Goal: Transaction & Acquisition: Book appointment/travel/reservation

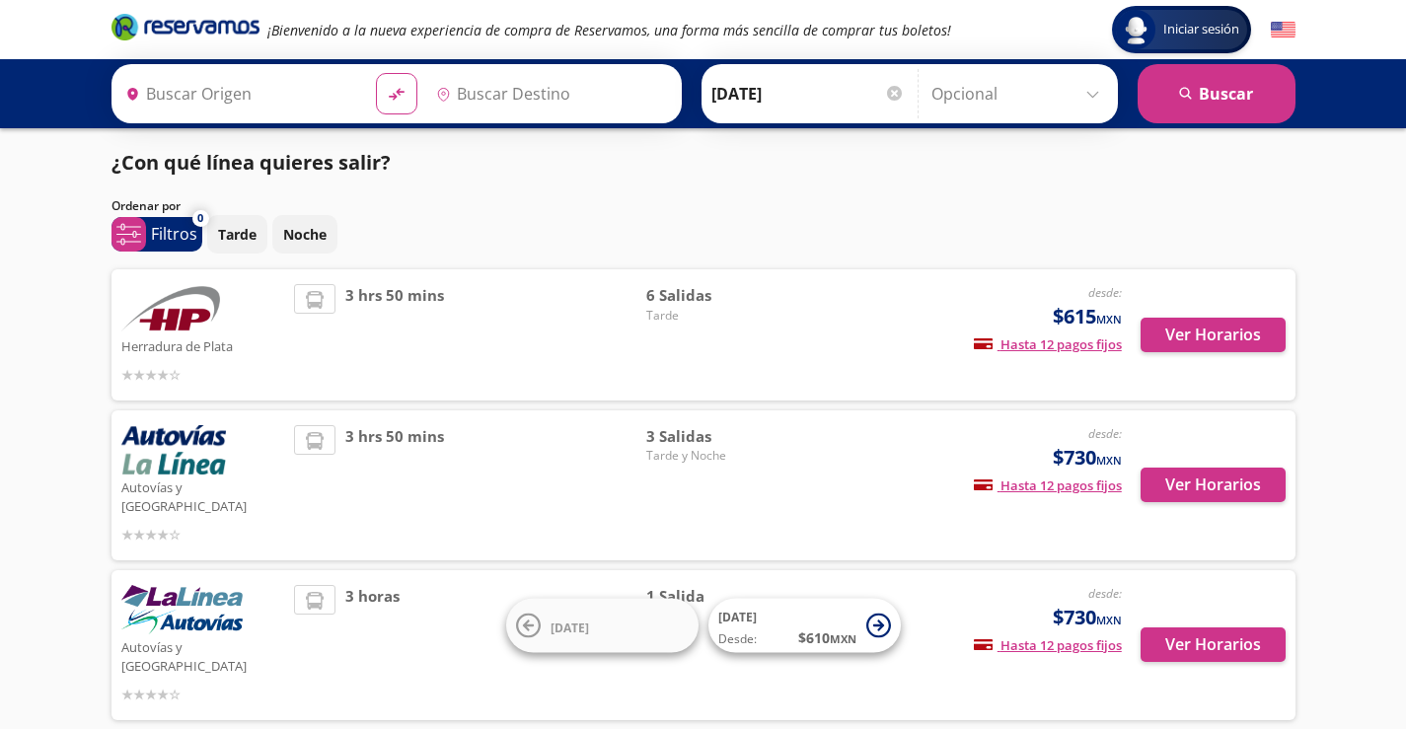
type input "[GEOGRAPHIC_DATA], [GEOGRAPHIC_DATA]"
type input "Toluca, [GEOGRAPHIC_DATA]"
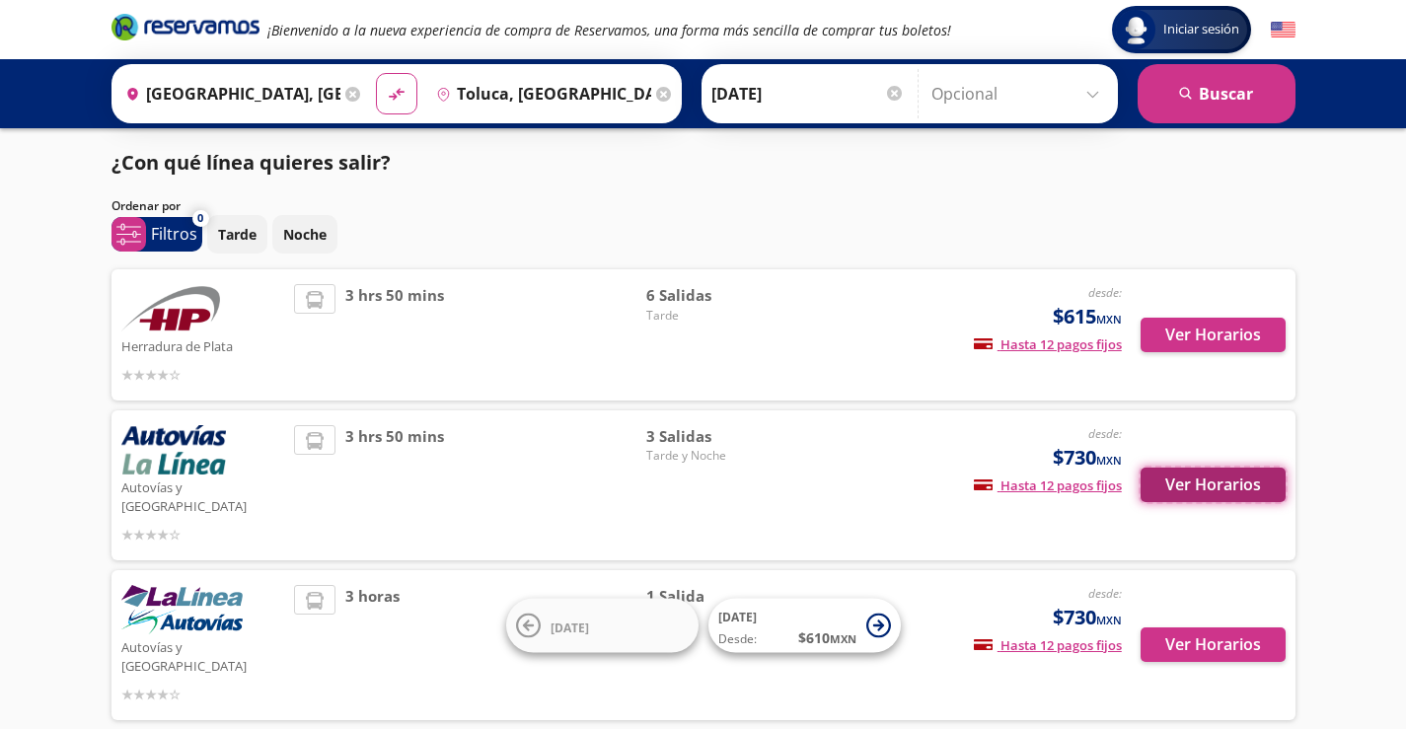
click at [1209, 475] on button "Ver Horarios" at bounding box center [1213, 485] width 145 height 35
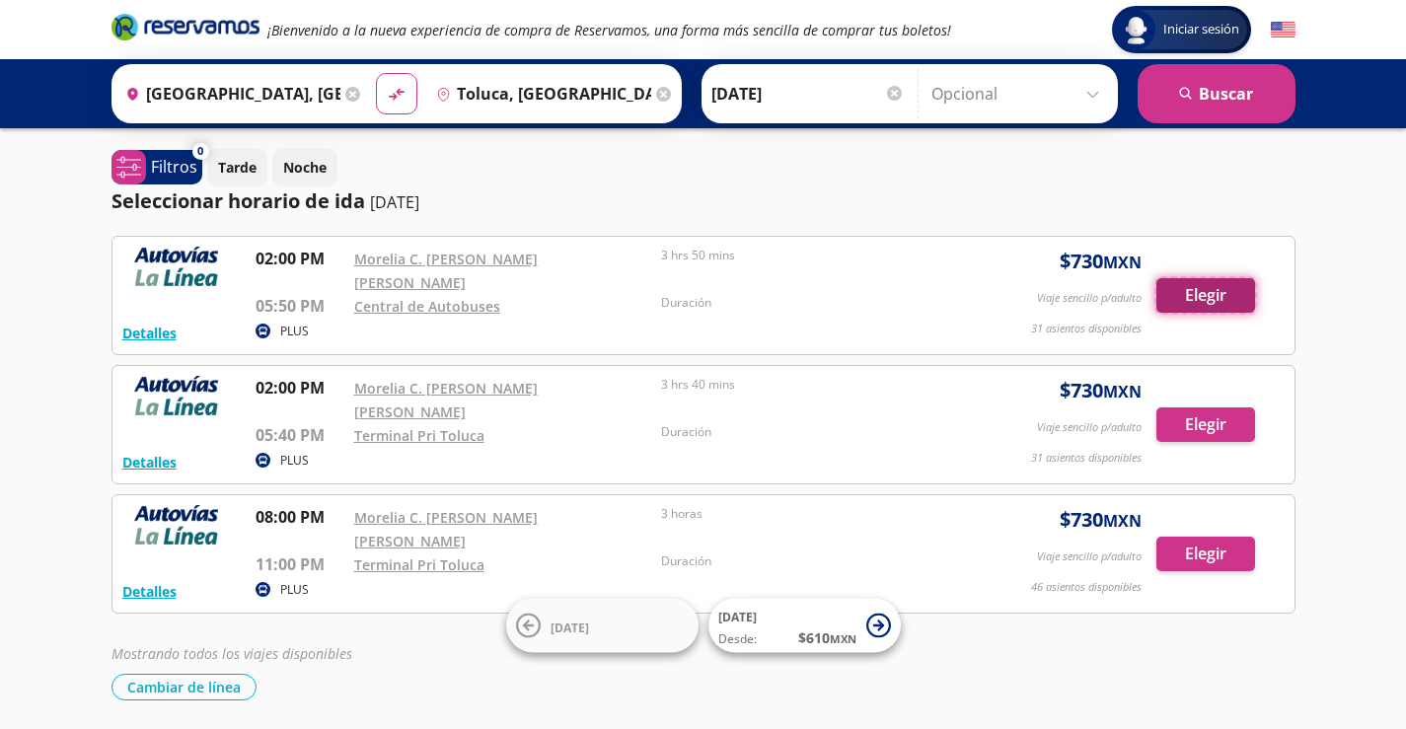
click at [1199, 282] on button "Elegir" at bounding box center [1205, 295] width 99 height 35
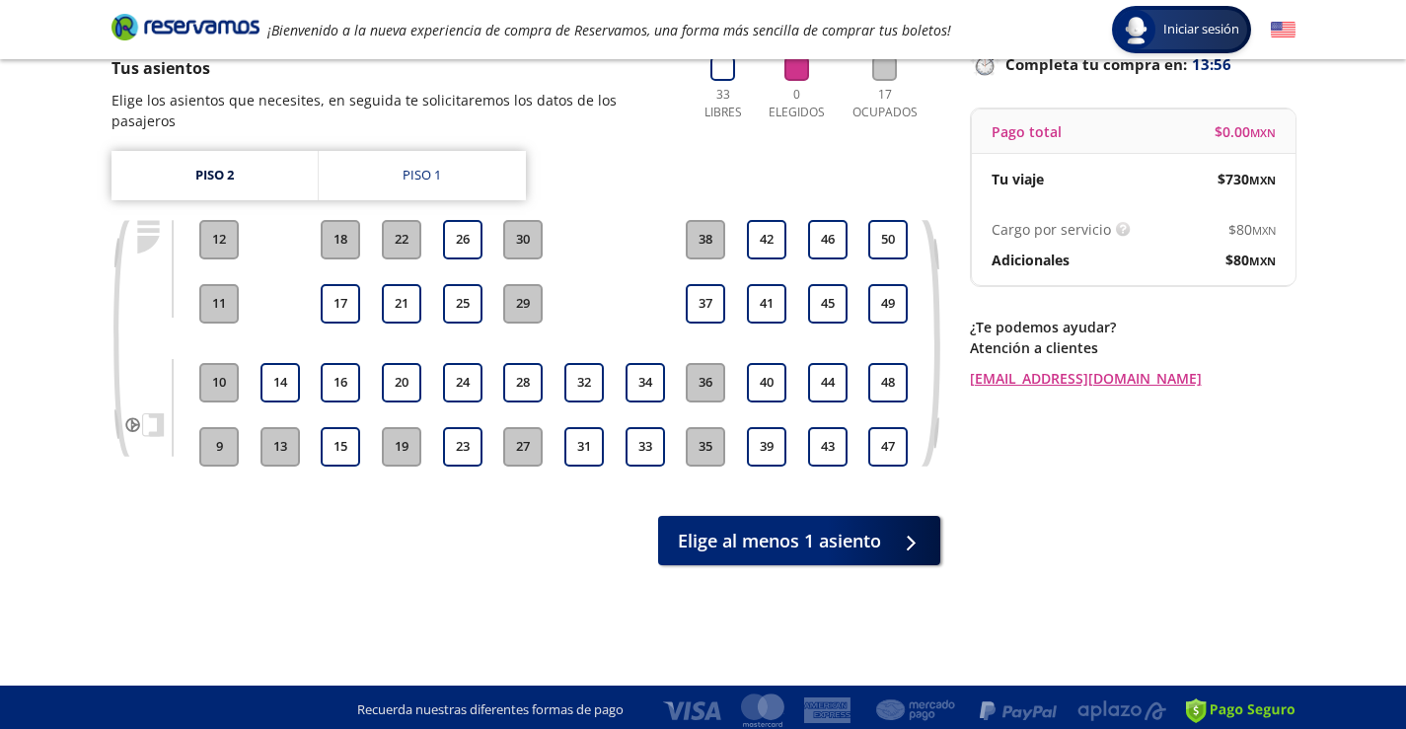
scroll to position [154, 0]
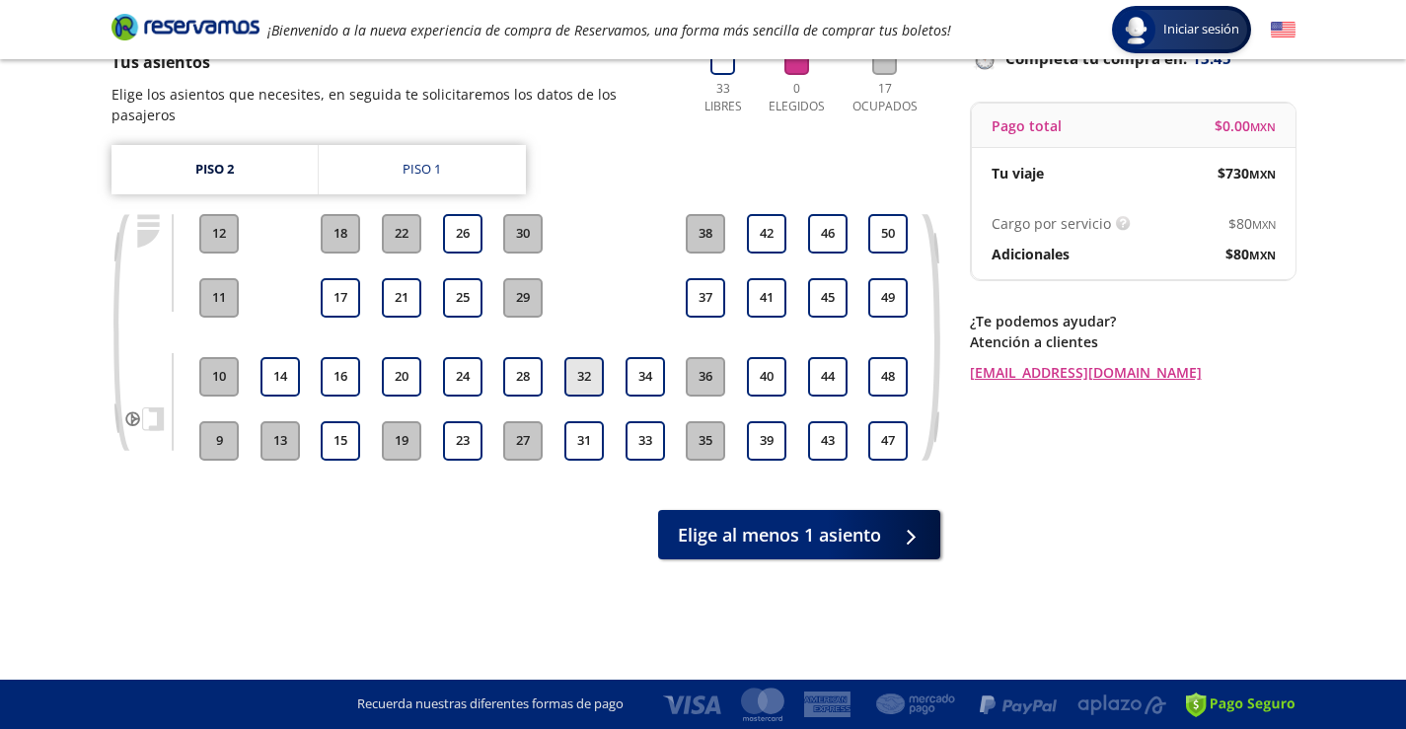
click at [583, 357] on button "32" at bounding box center [583, 376] width 39 height 39
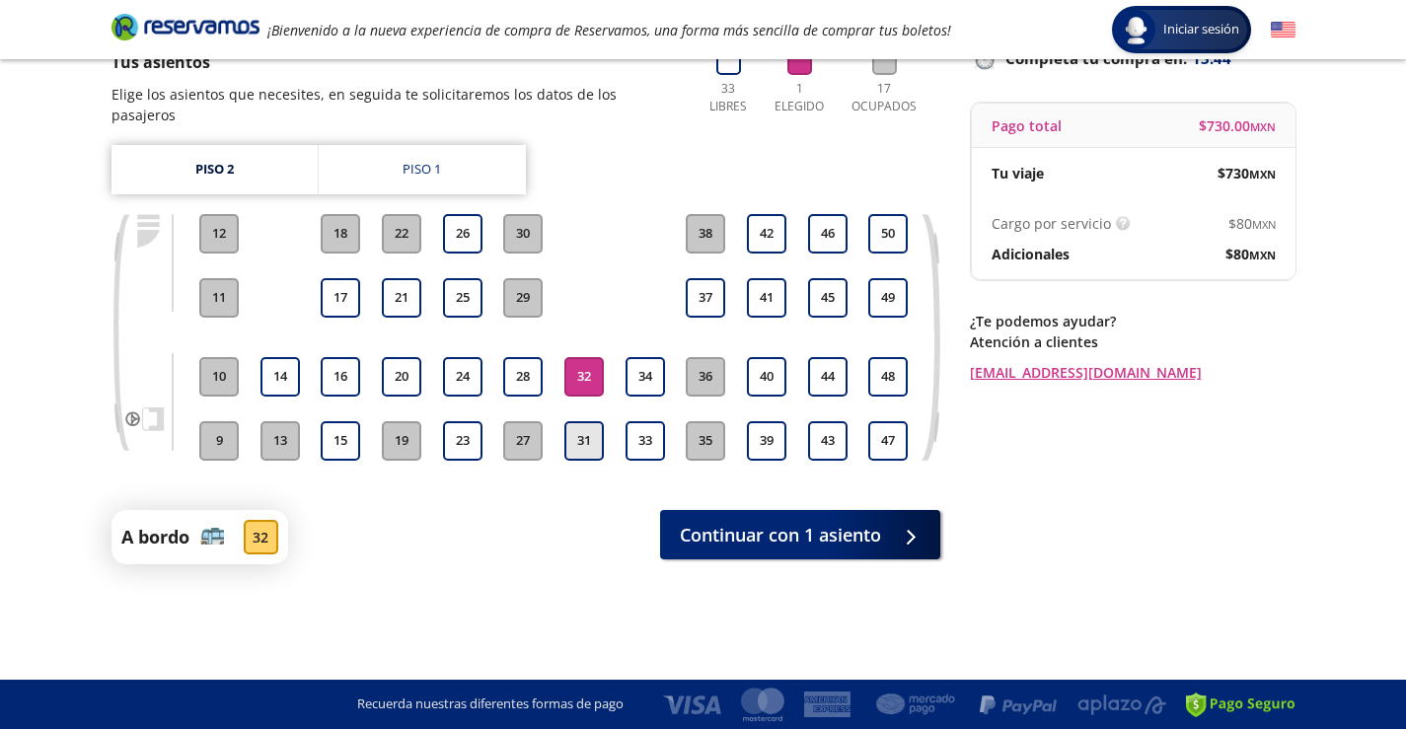
click at [586, 421] on button "31" at bounding box center [583, 440] width 39 height 39
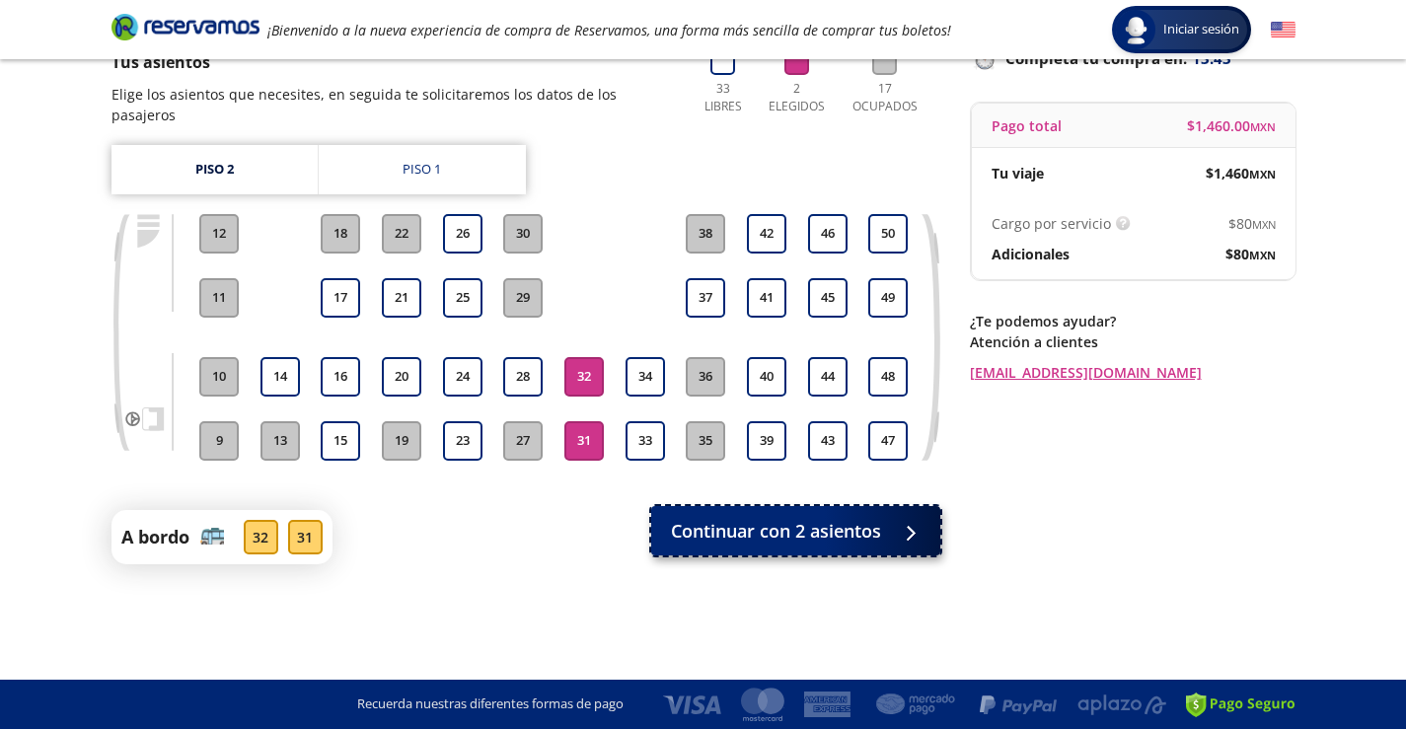
click at [810, 523] on span "Continuar con 2 asientos" at bounding box center [776, 531] width 210 height 27
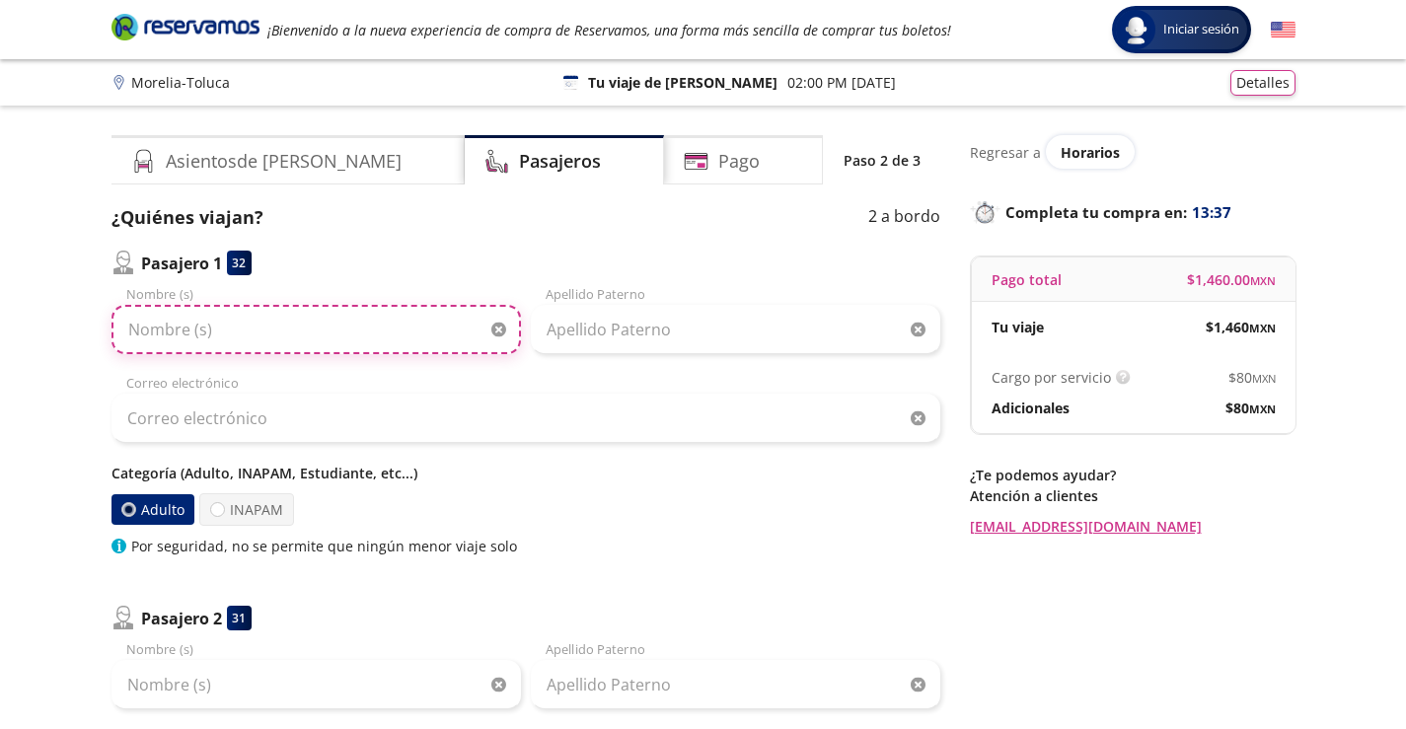
click at [279, 346] on input "Nombre (s)" at bounding box center [316, 329] width 409 height 49
type input "CAROLINA"
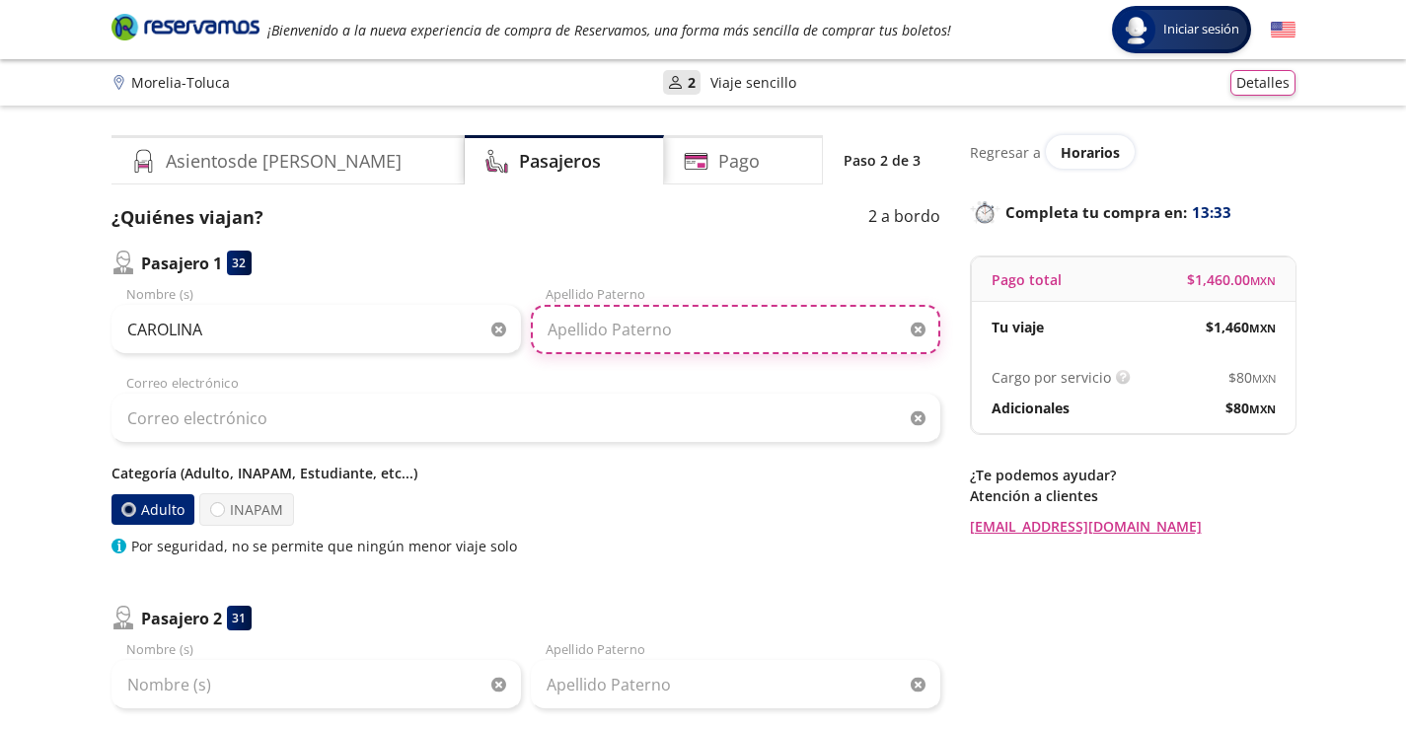
click at [690, 332] on input "Apellido Paterno" at bounding box center [735, 329] width 409 height 49
type input "[PERSON_NAME]"
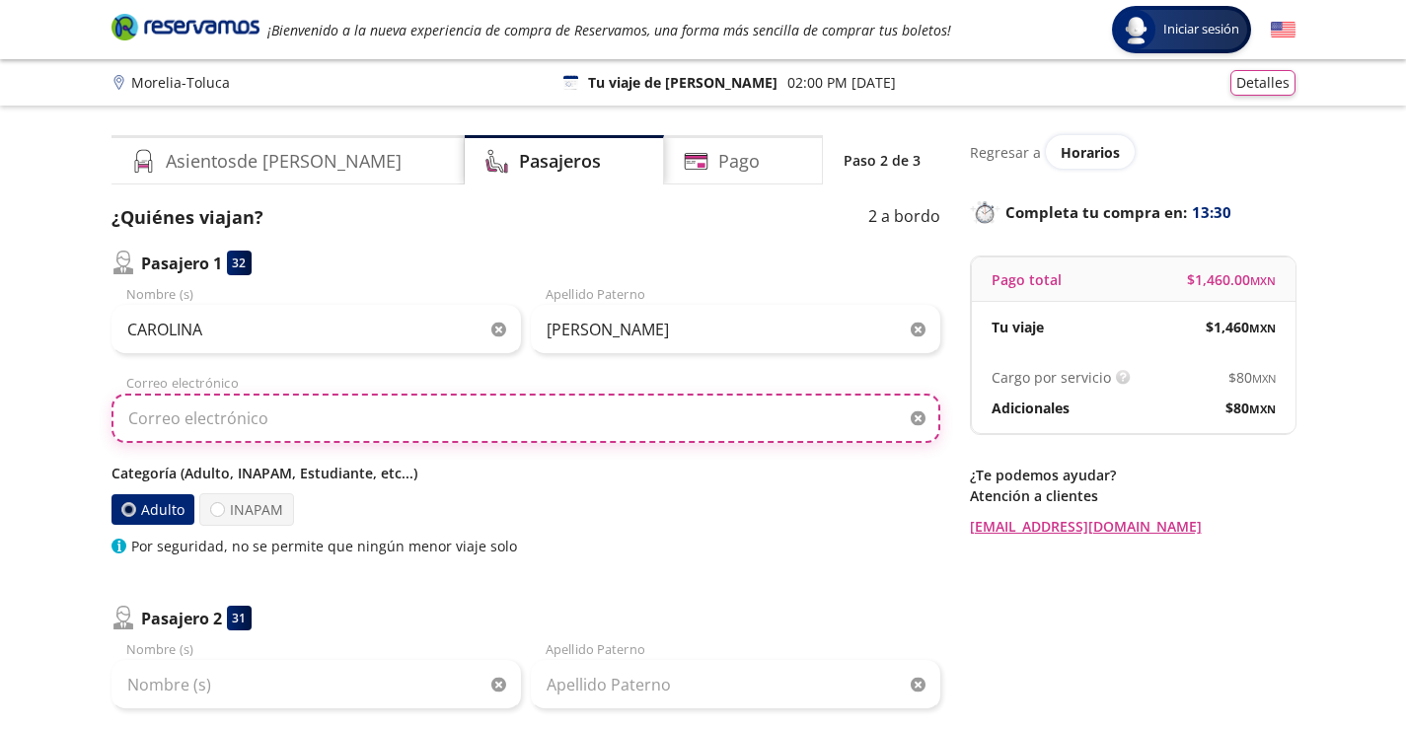
click at [445, 408] on input "Correo electrónico" at bounding box center [526, 418] width 829 height 49
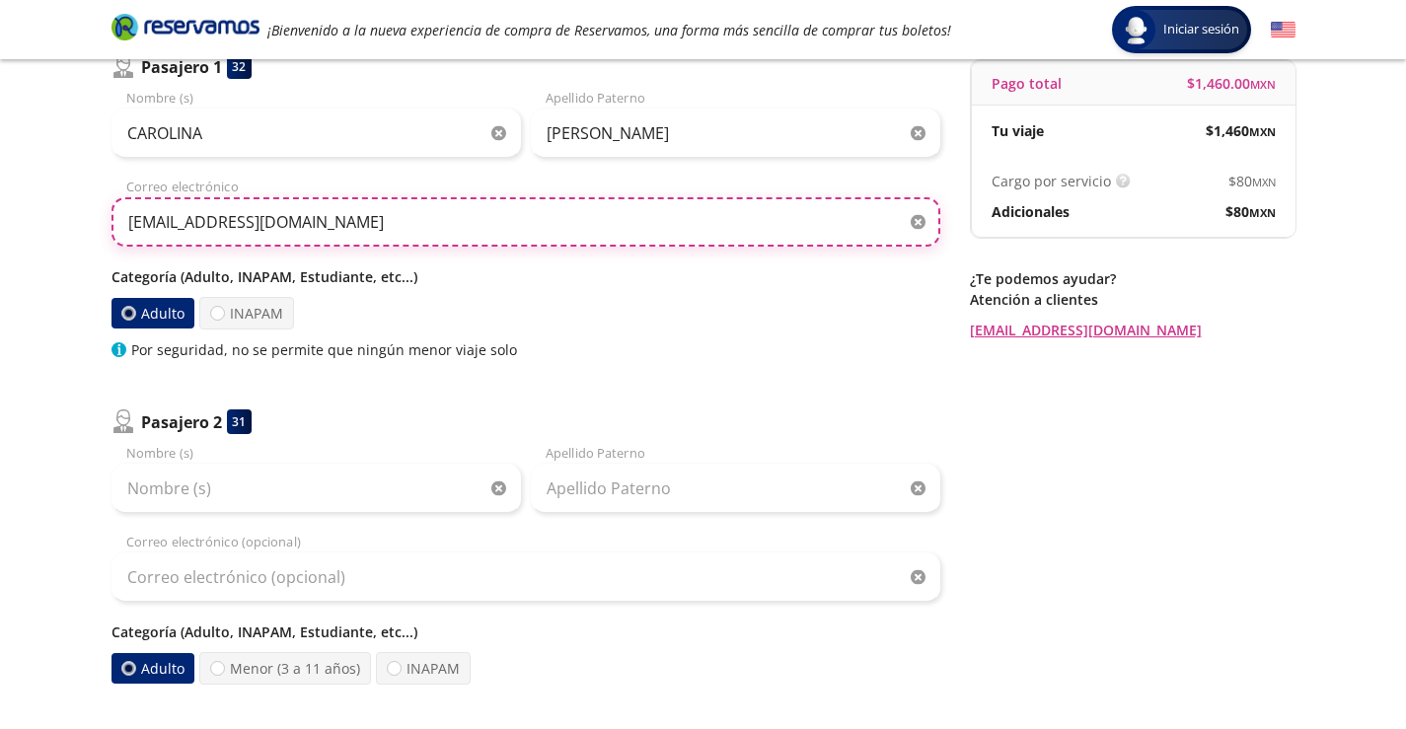
scroll to position [197, 0]
type input "[EMAIL_ADDRESS][DOMAIN_NAME]"
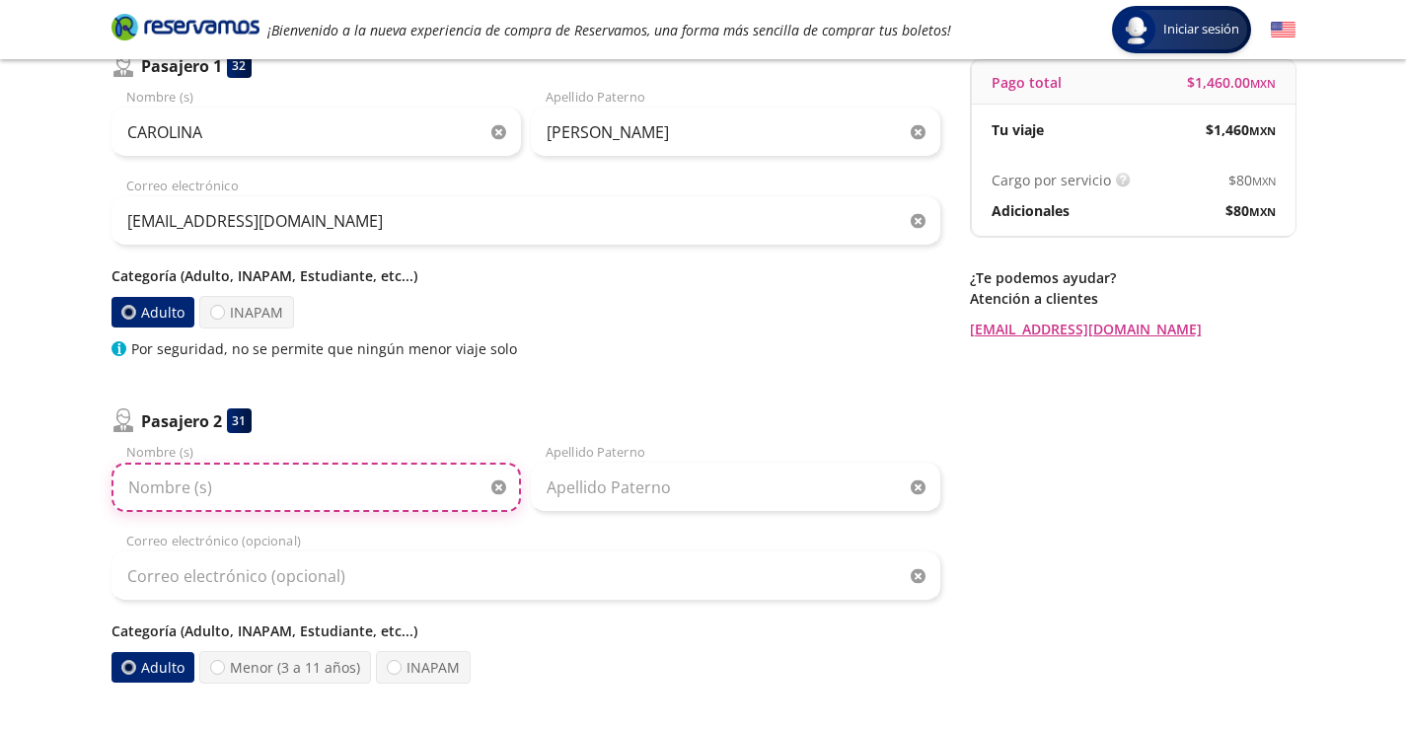
click at [374, 481] on input "Nombre (s)" at bounding box center [316, 487] width 409 height 49
type input "l"
type input "[PERSON_NAME]"
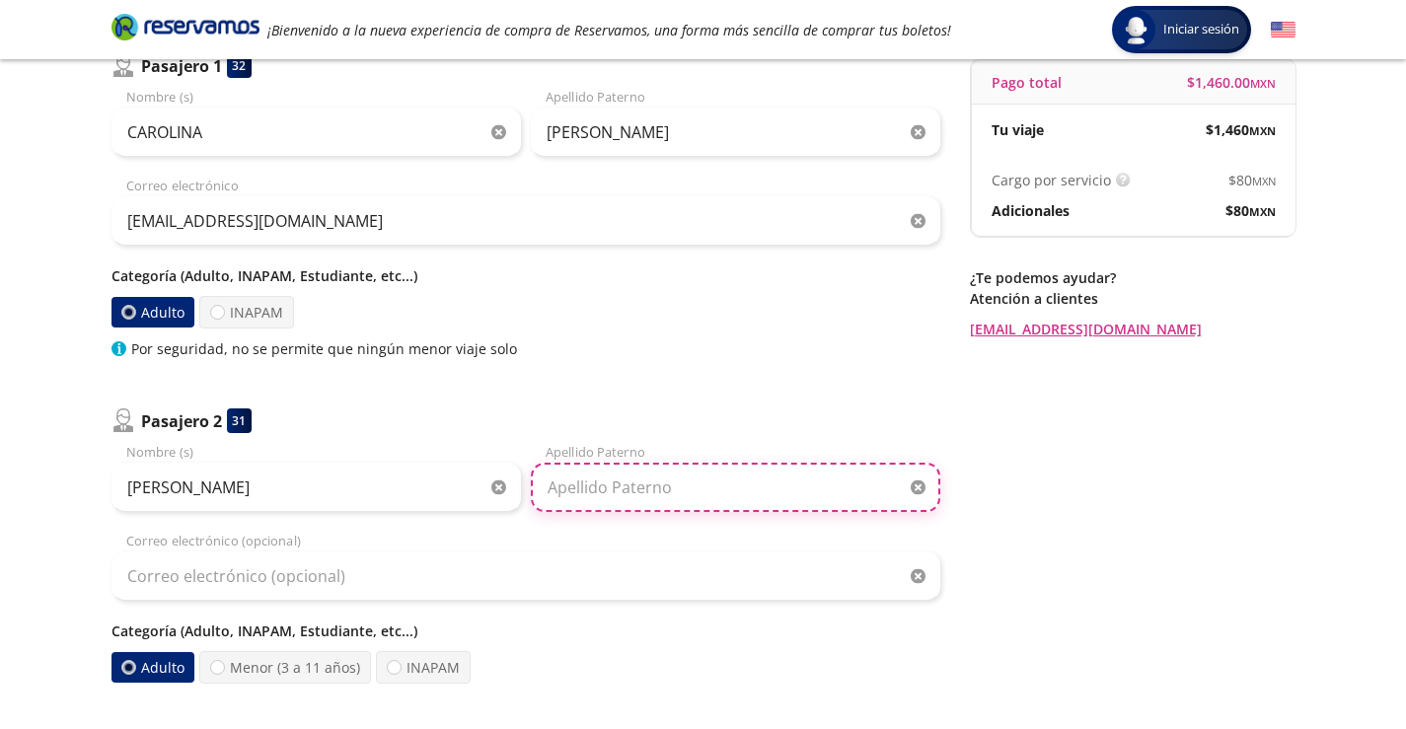
click at [690, 482] on input "Apellido Paterno" at bounding box center [735, 487] width 409 height 49
type input "[PERSON_NAME]"
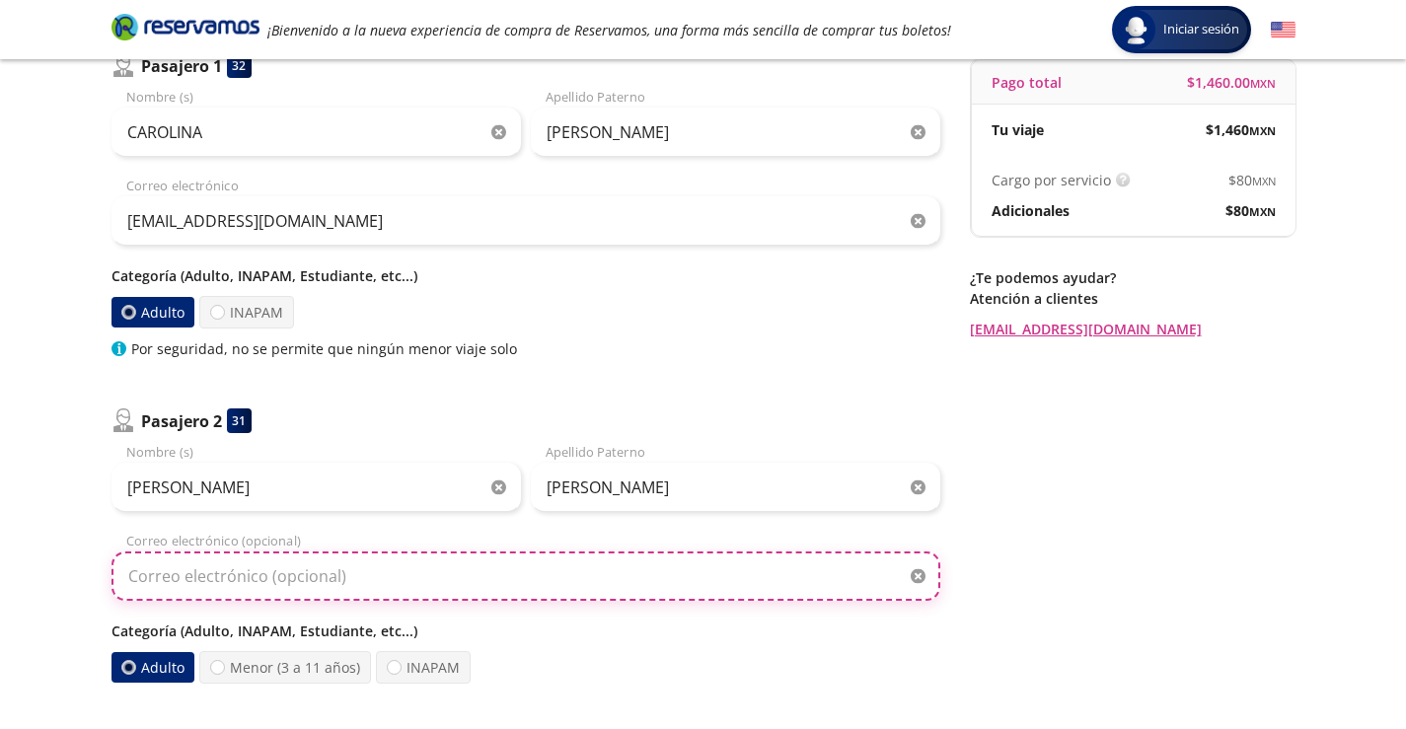
click at [334, 589] on input "Correo electrónico (opcional)" at bounding box center [526, 576] width 829 height 49
type input "[EMAIL_ADDRESS][DOMAIN_NAME]"
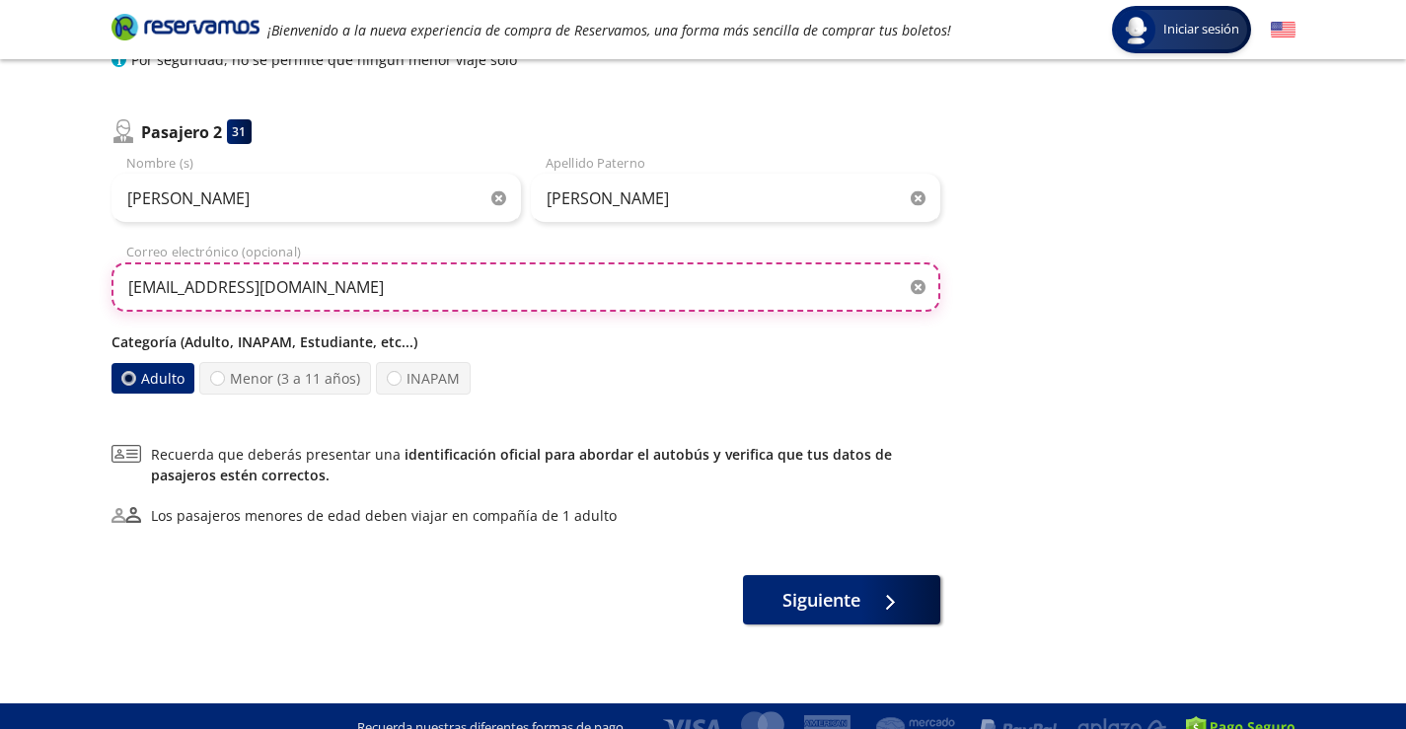
scroll to position [493, 0]
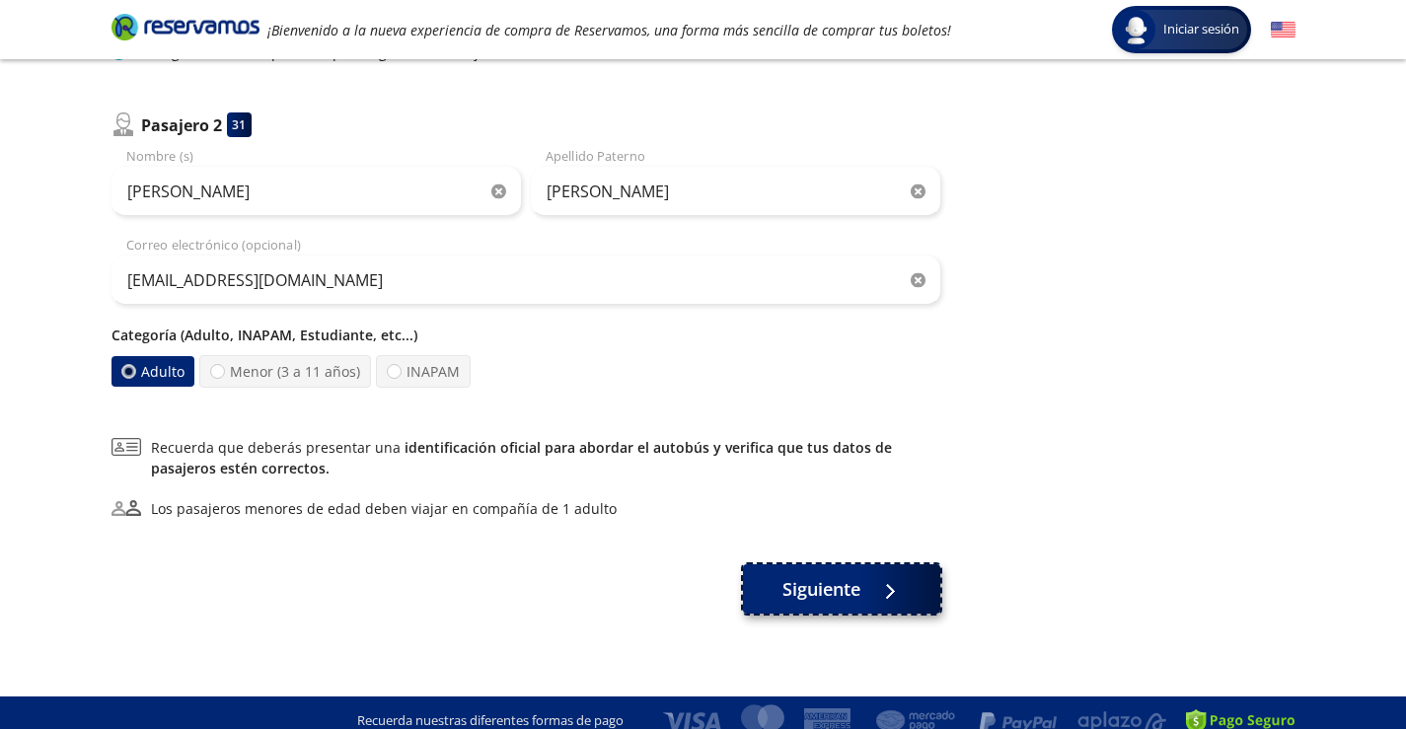
click at [894, 586] on icon at bounding box center [886, 591] width 15 height 15
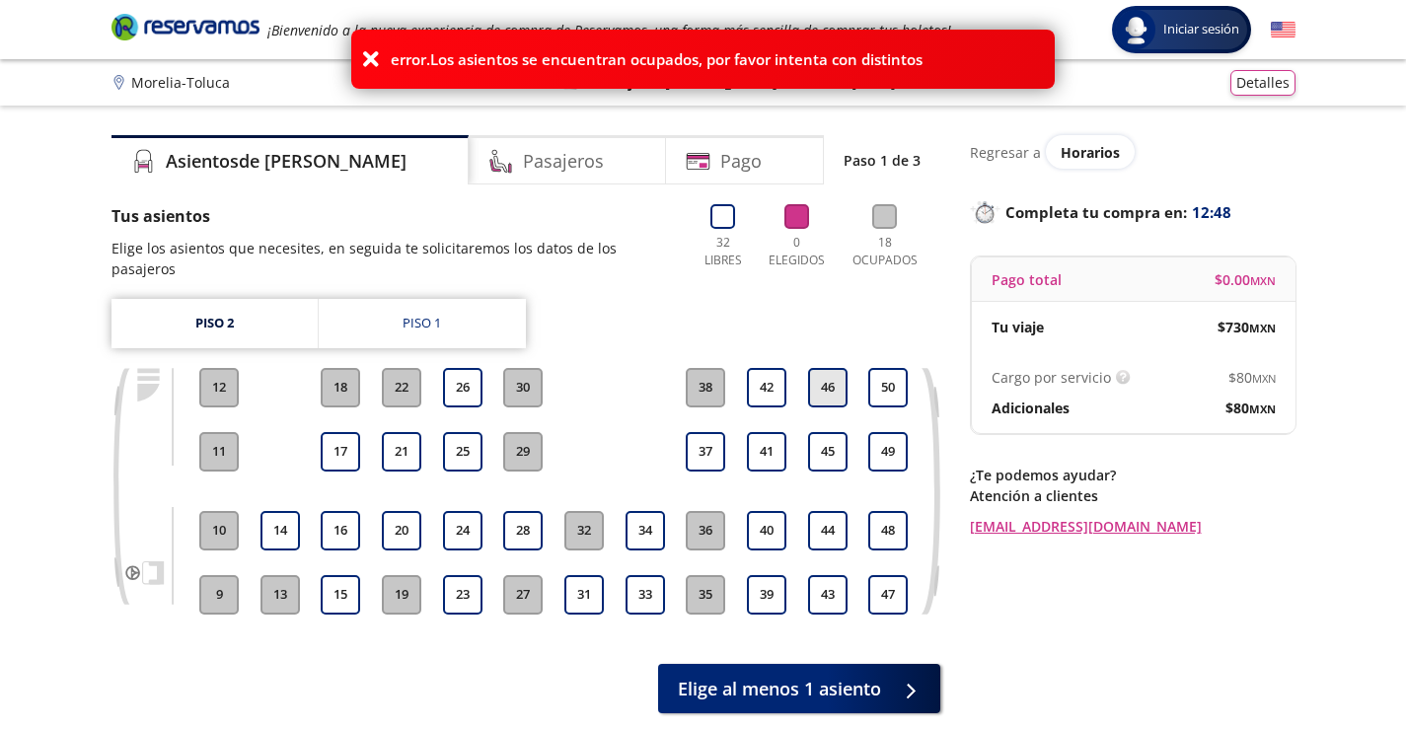
click at [826, 373] on button "46" at bounding box center [827, 387] width 39 height 39
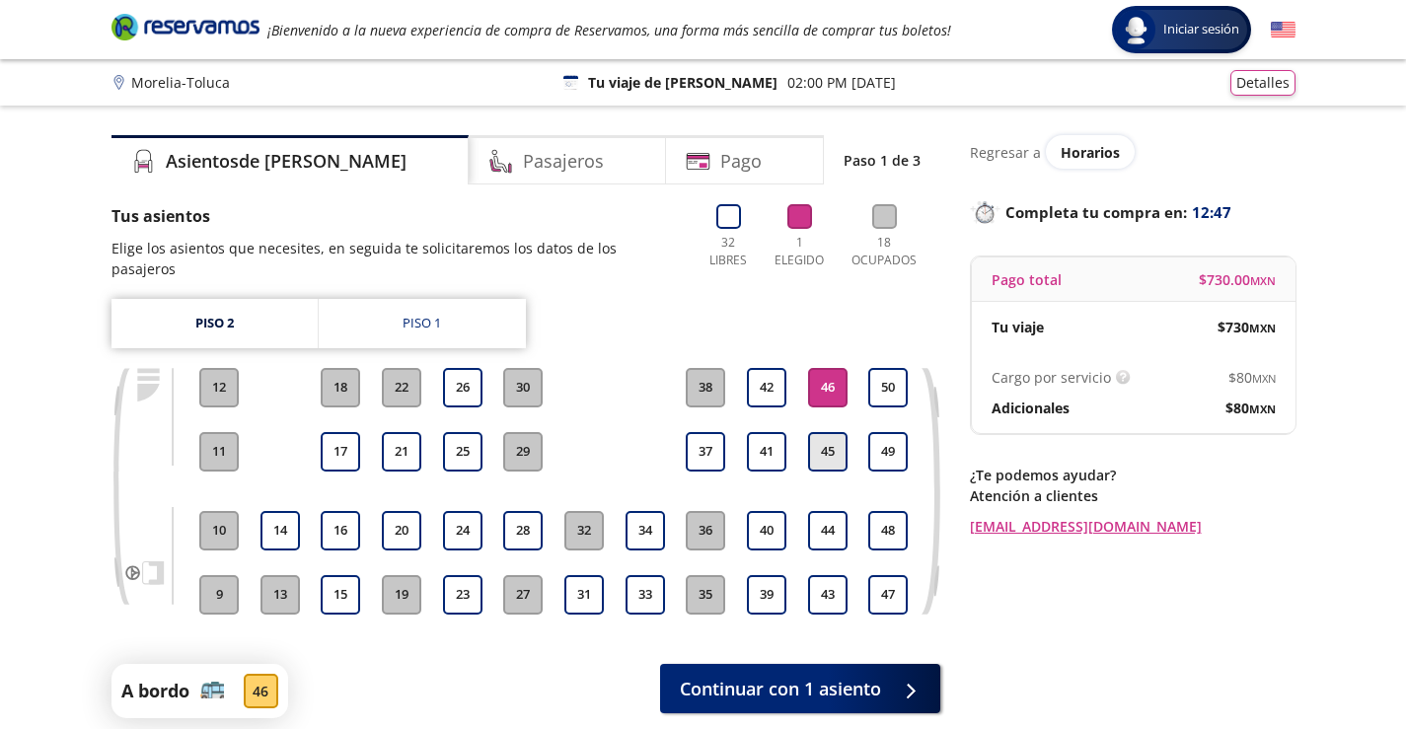
click at [826, 432] on button "45" at bounding box center [827, 451] width 39 height 39
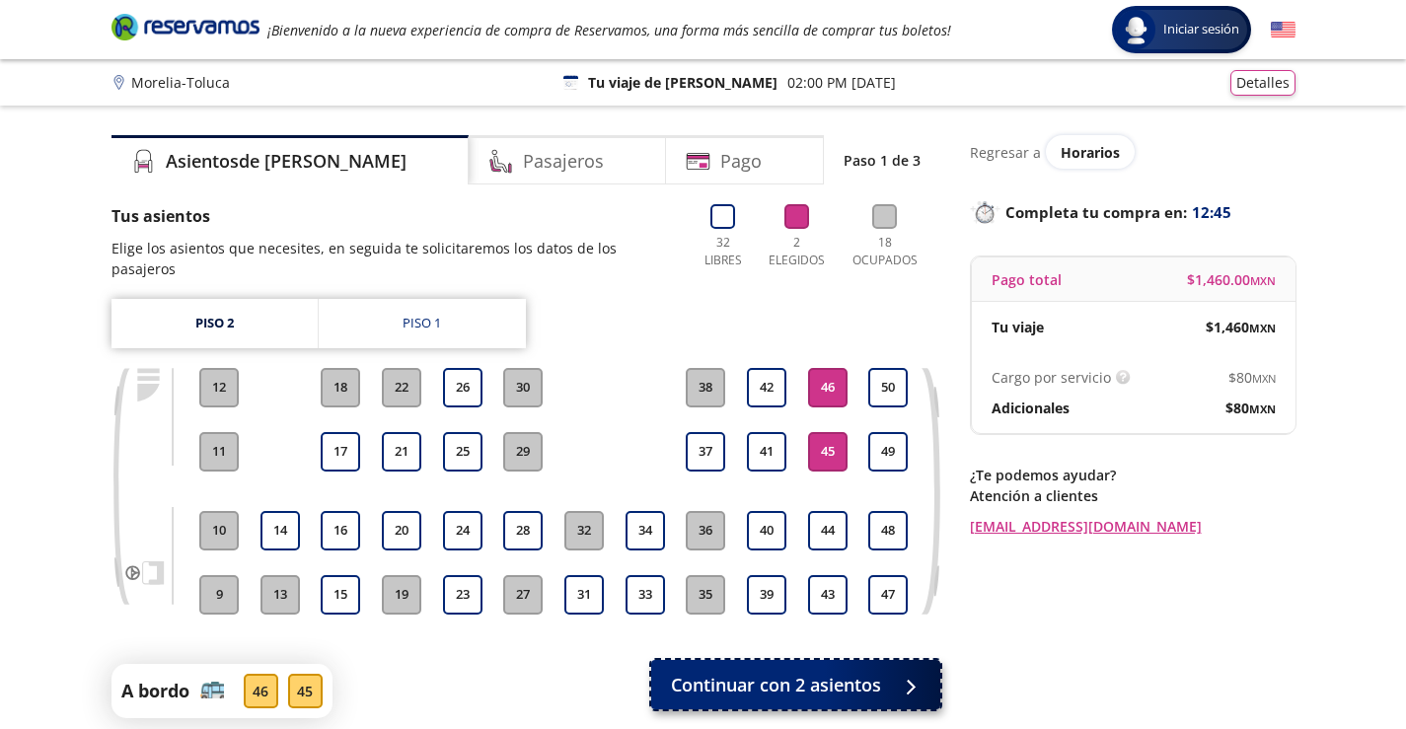
click at [786, 672] on span "Continuar con 2 asientos" at bounding box center [776, 685] width 210 height 27
click at [761, 672] on span "Continuar con 2 asientos" at bounding box center [776, 685] width 210 height 27
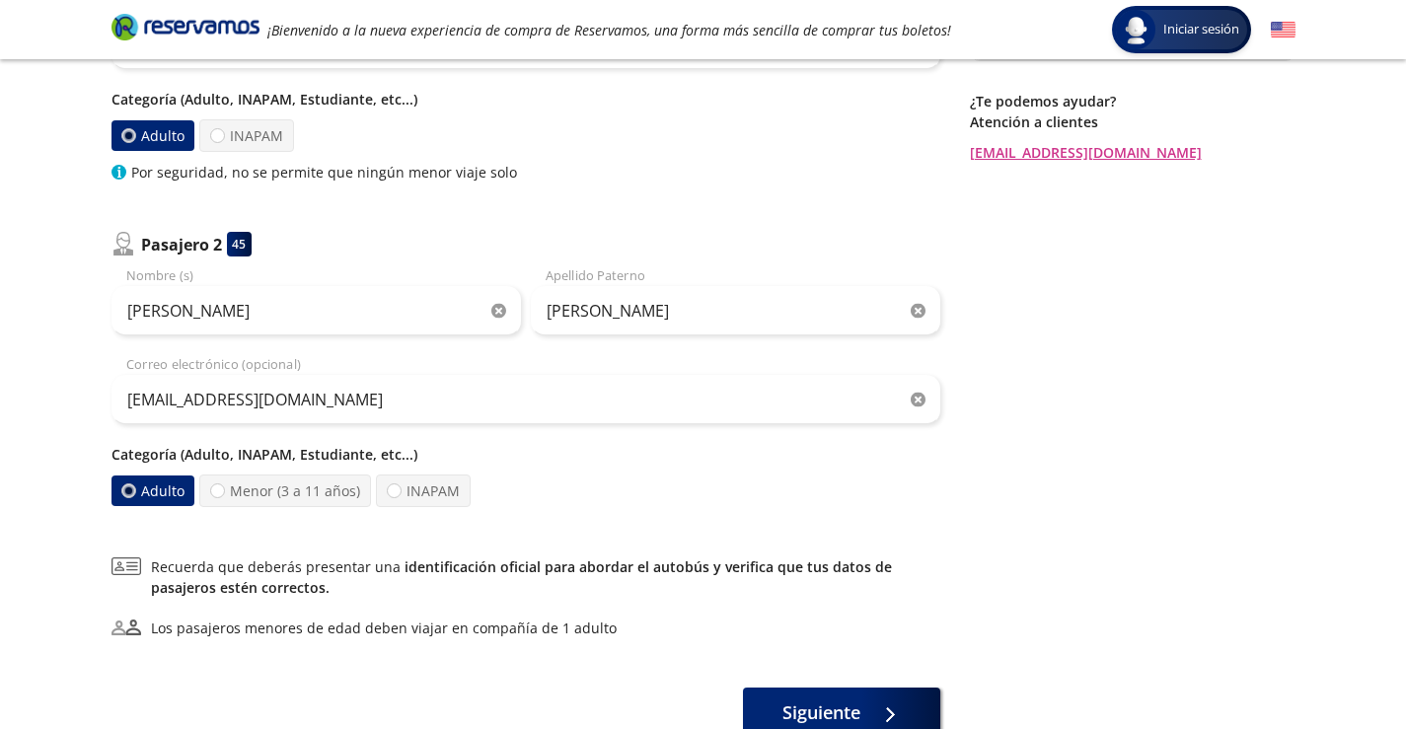
scroll to position [395, 0]
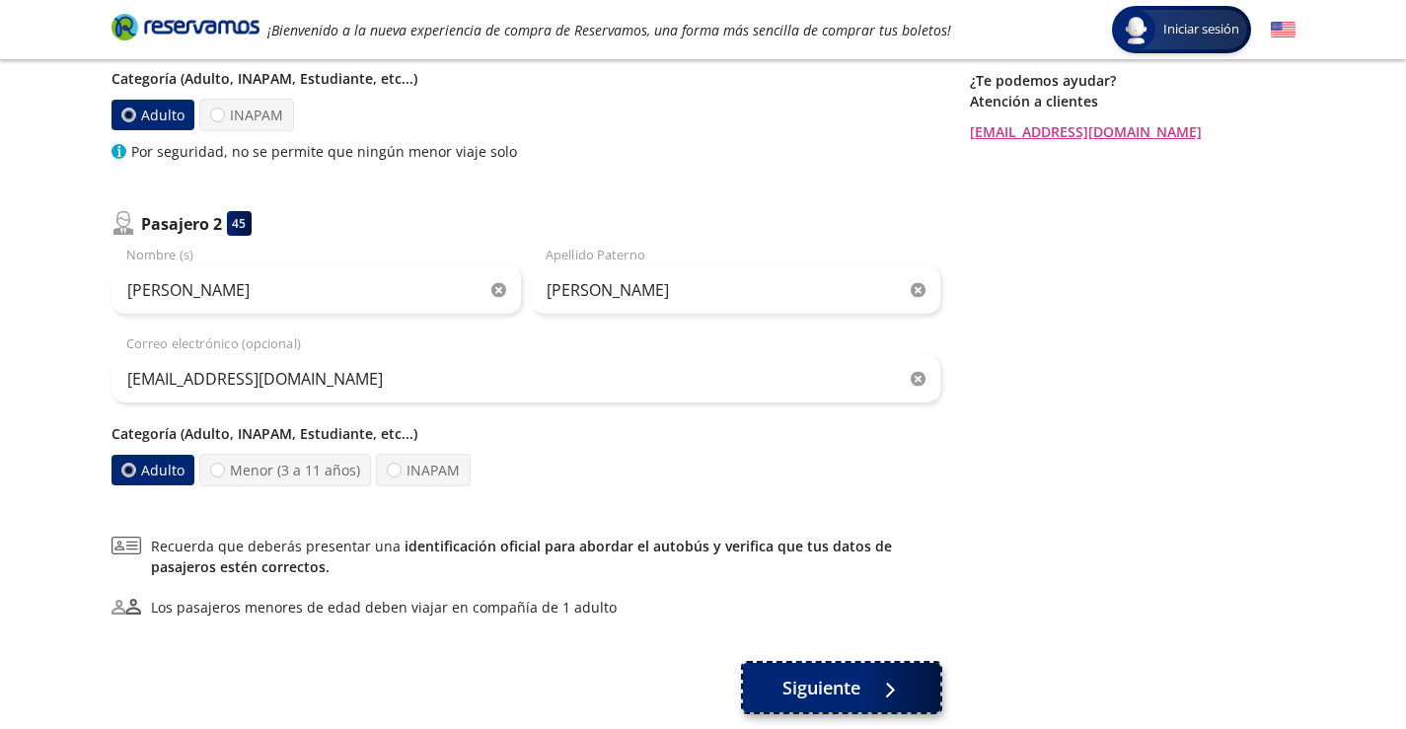
click at [774, 688] on button "Siguiente" at bounding box center [841, 687] width 197 height 49
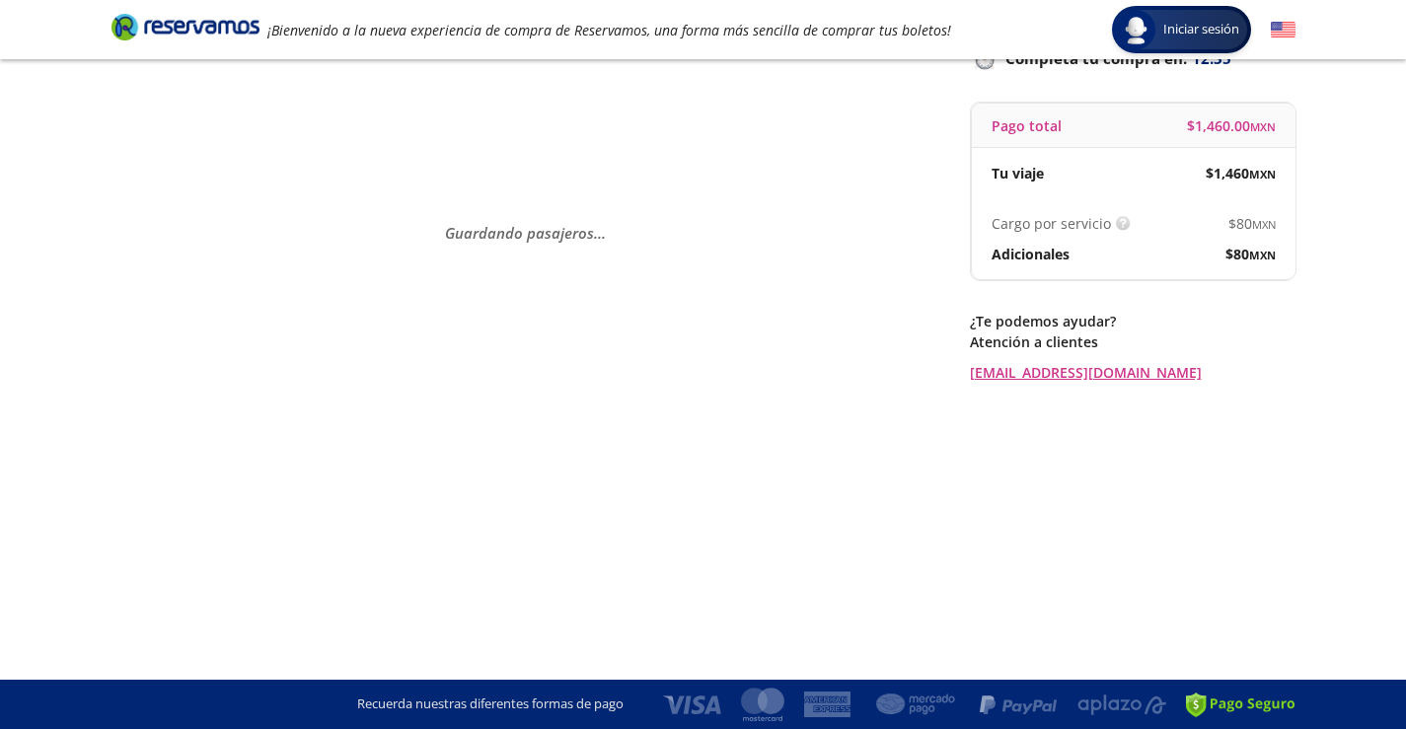
scroll to position [0, 0]
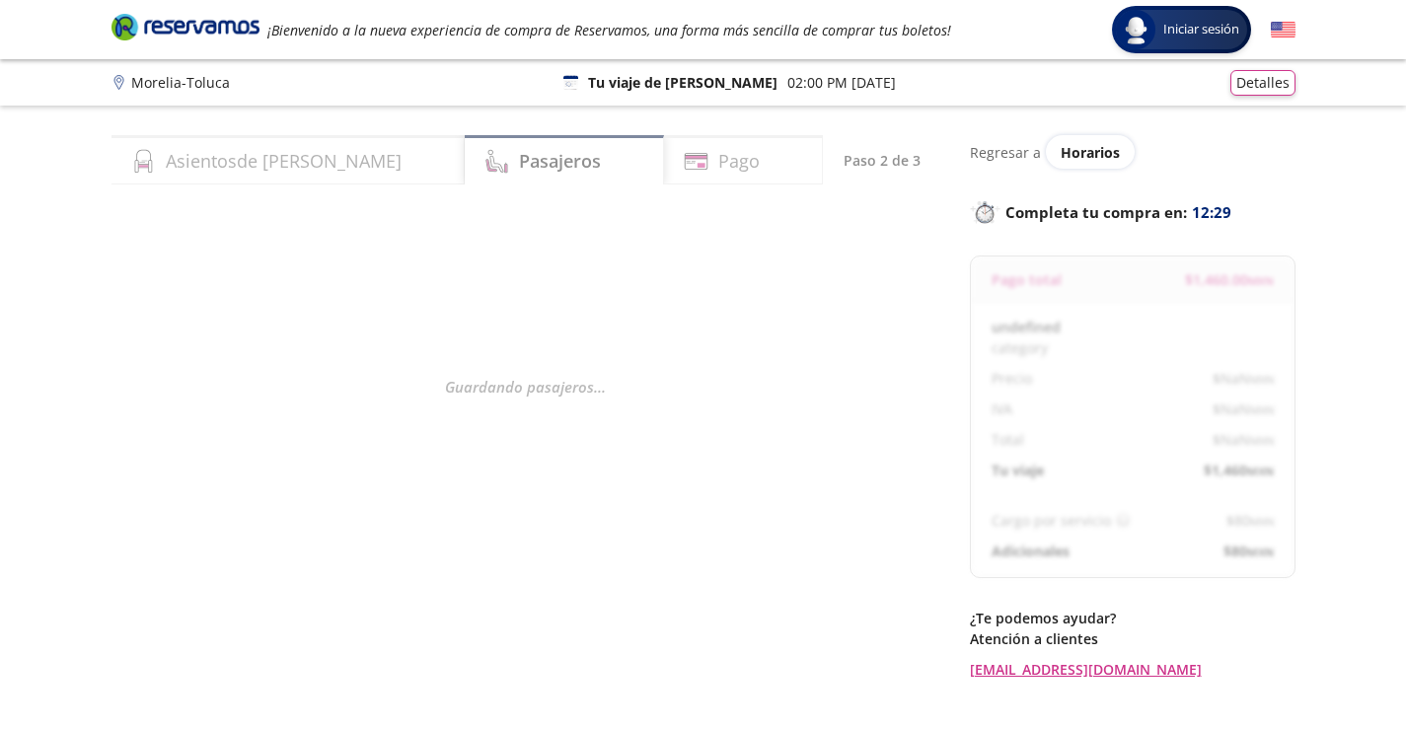
select select "MX"
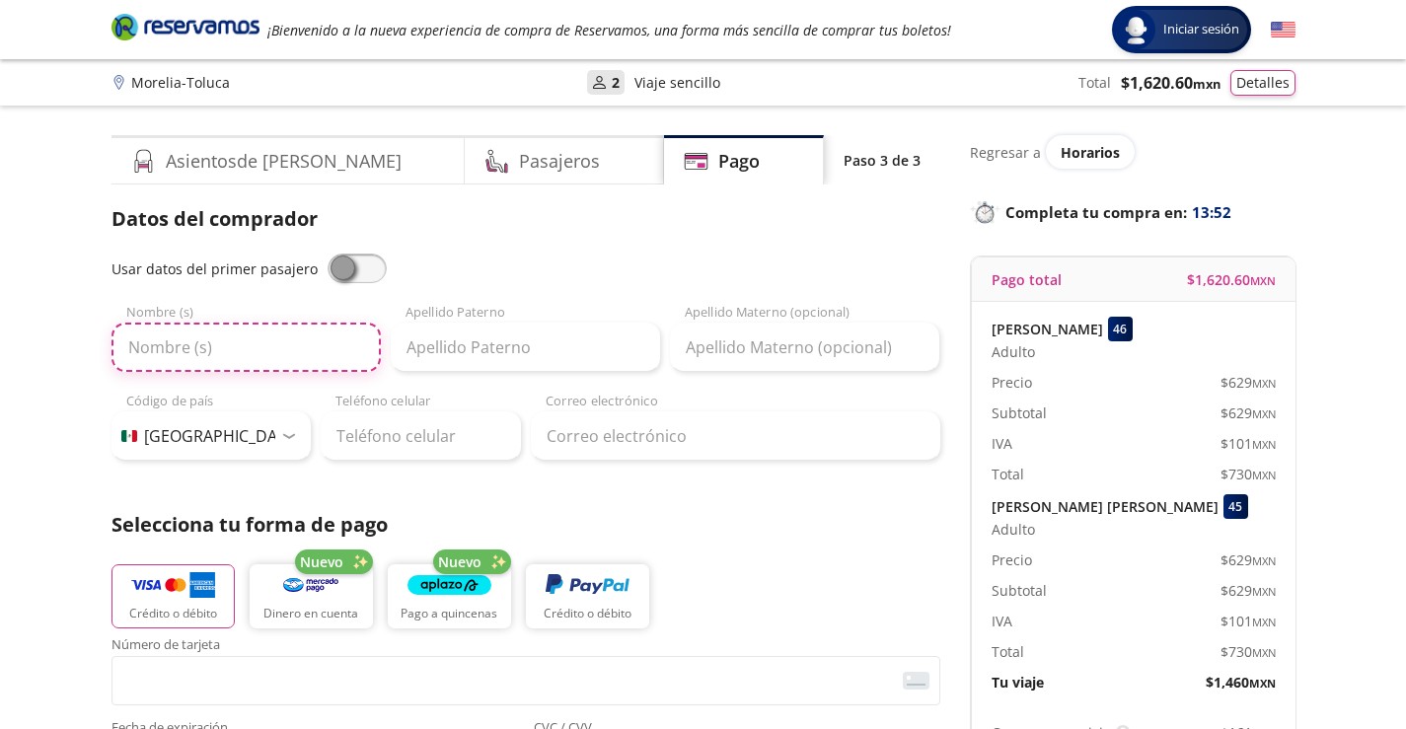
click at [330, 348] on input "Nombre (s)" at bounding box center [246, 347] width 269 height 49
type input "c"
type input "CAROLINA"
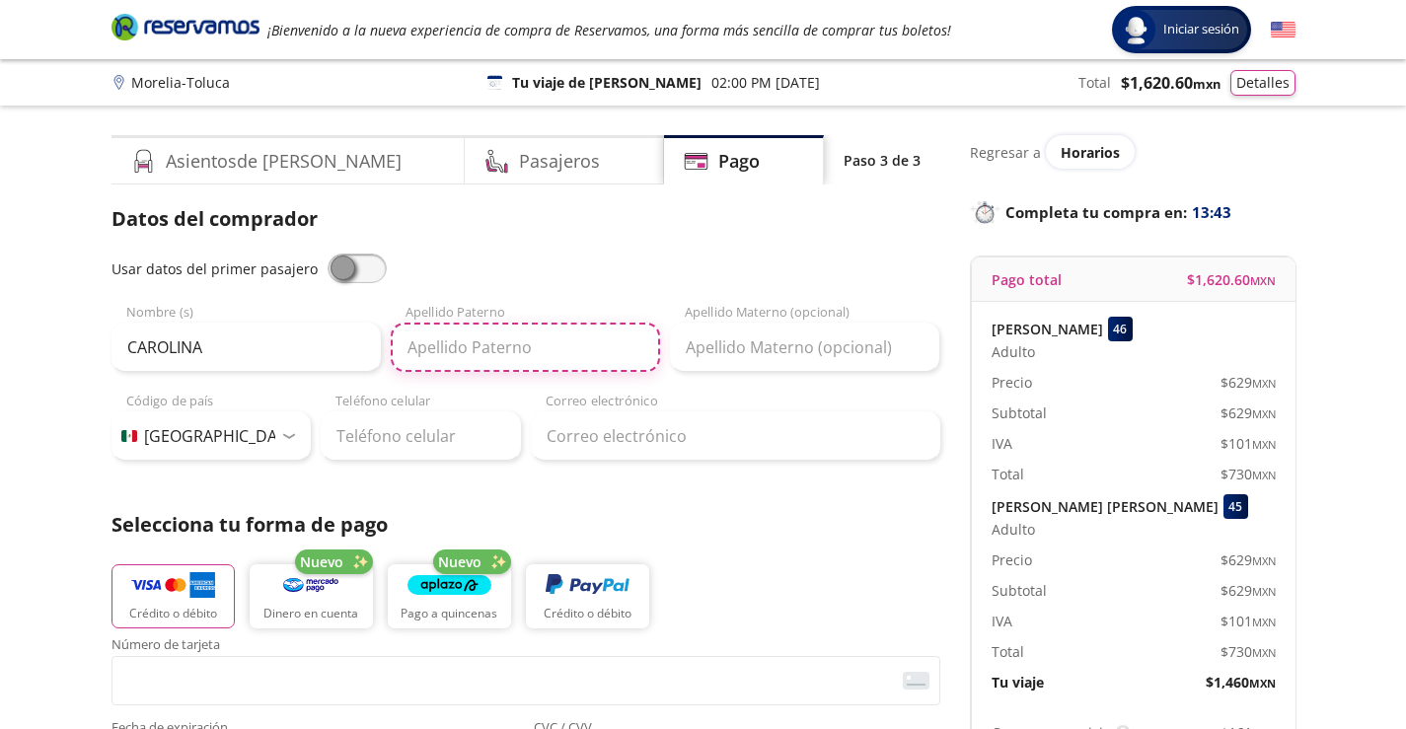
click at [441, 354] on input "Apellido Paterno" at bounding box center [525, 347] width 269 height 49
type input "[PERSON_NAME]"
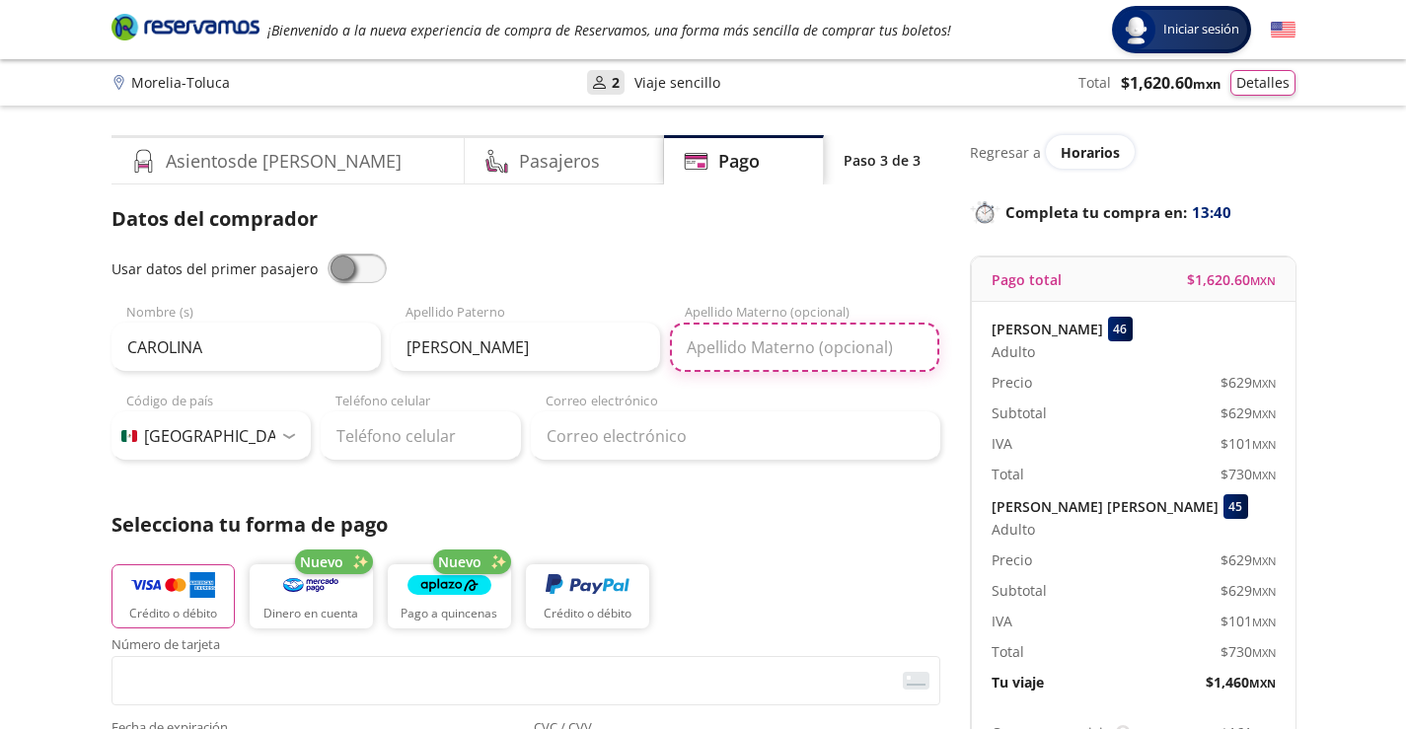
click at [849, 359] on input "Apellido Materno (opcional)" at bounding box center [804, 347] width 269 height 49
type input "PATONI"
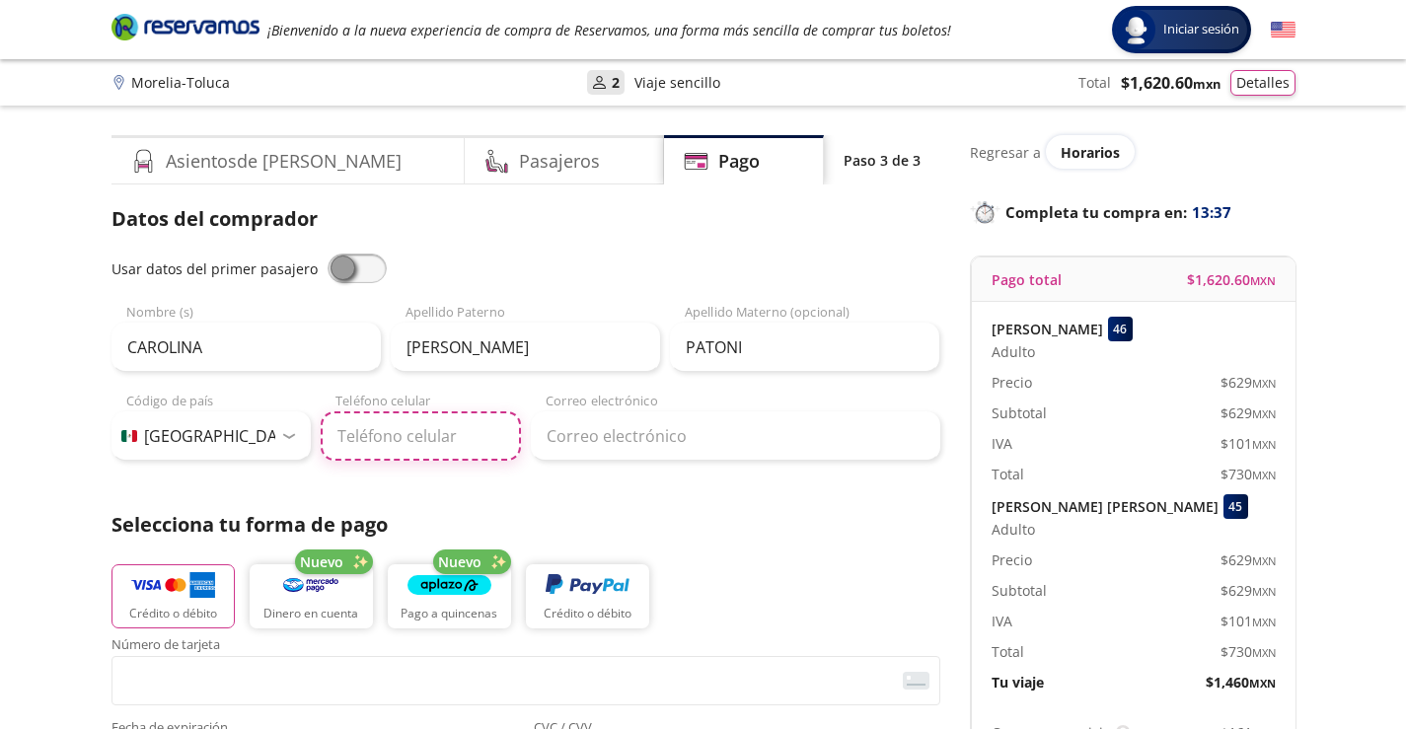
click at [450, 448] on input "Teléfono celular" at bounding box center [421, 435] width 200 height 49
type input "722 156 7189"
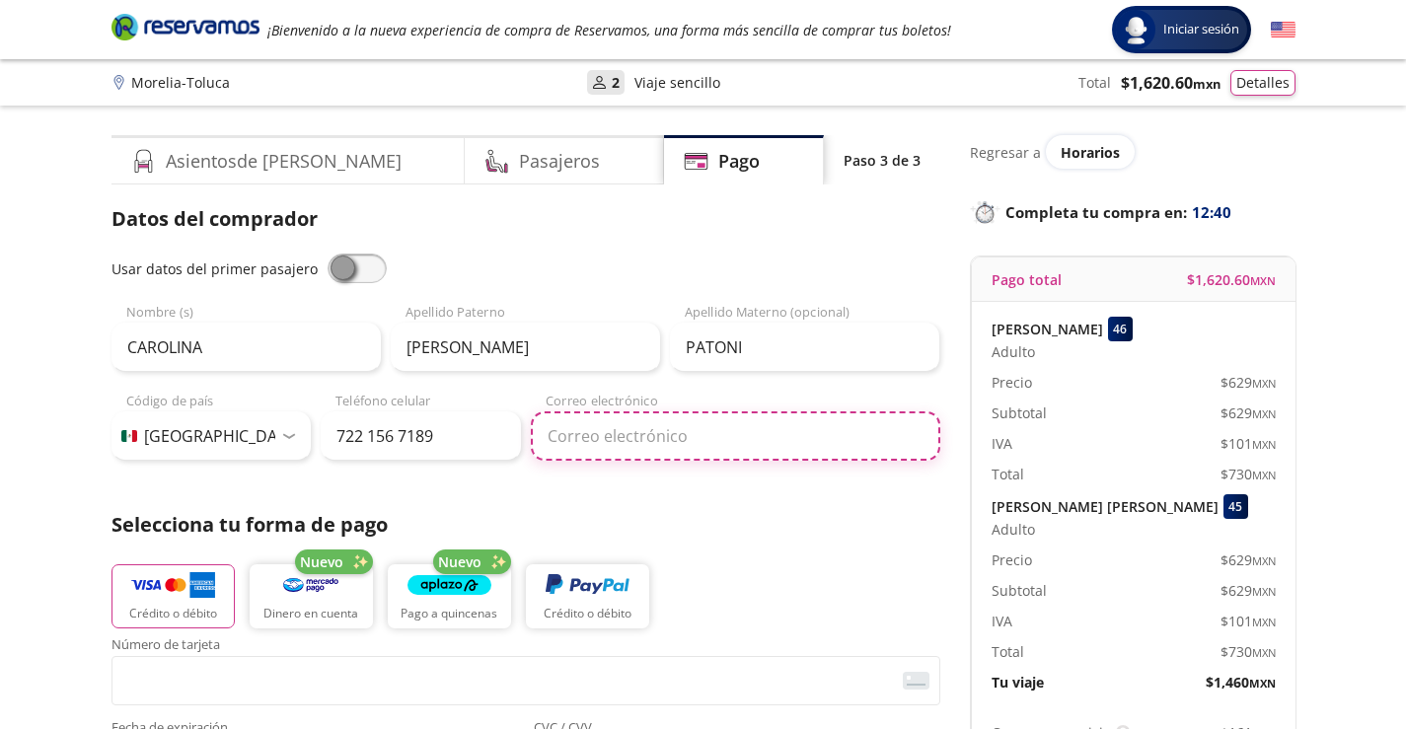
click at [764, 446] on input "Correo electrónico" at bounding box center [735, 435] width 409 height 49
type input "C"
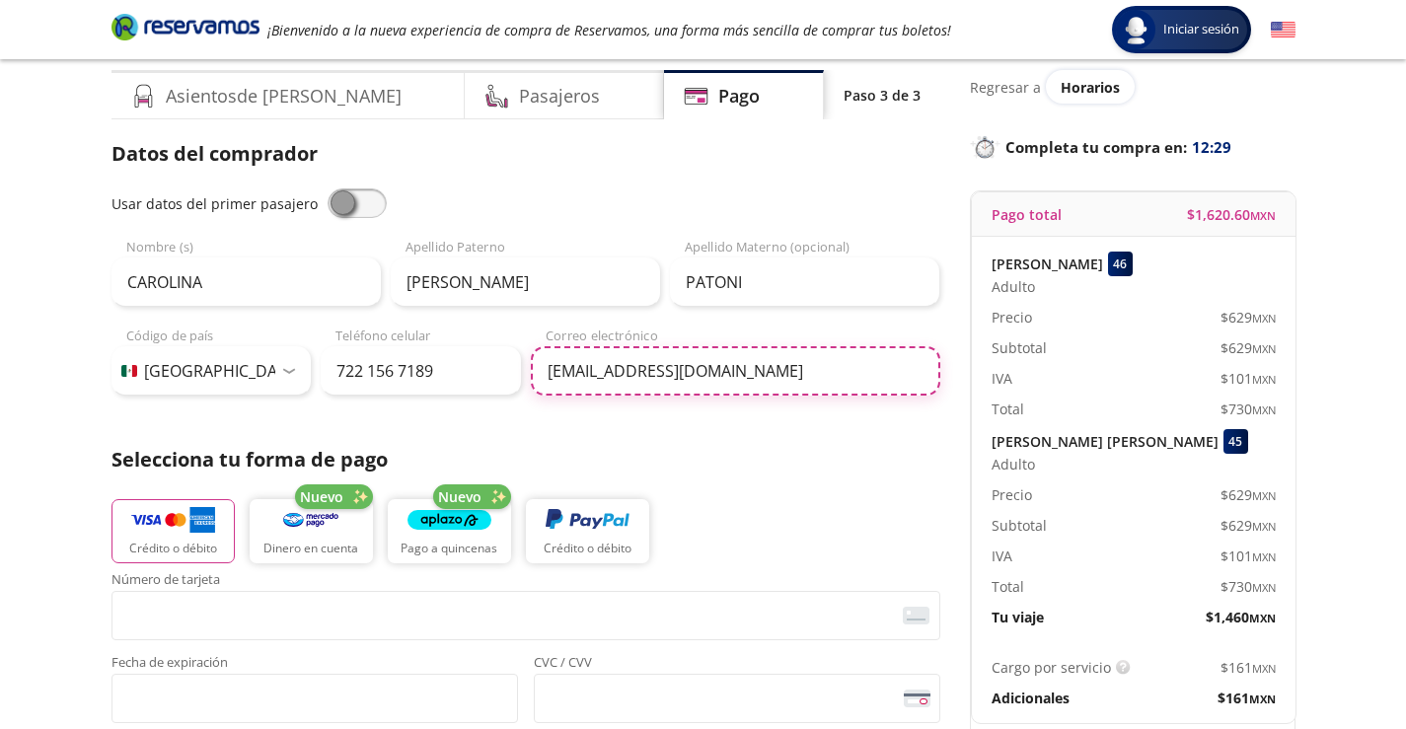
scroll to position [197, 0]
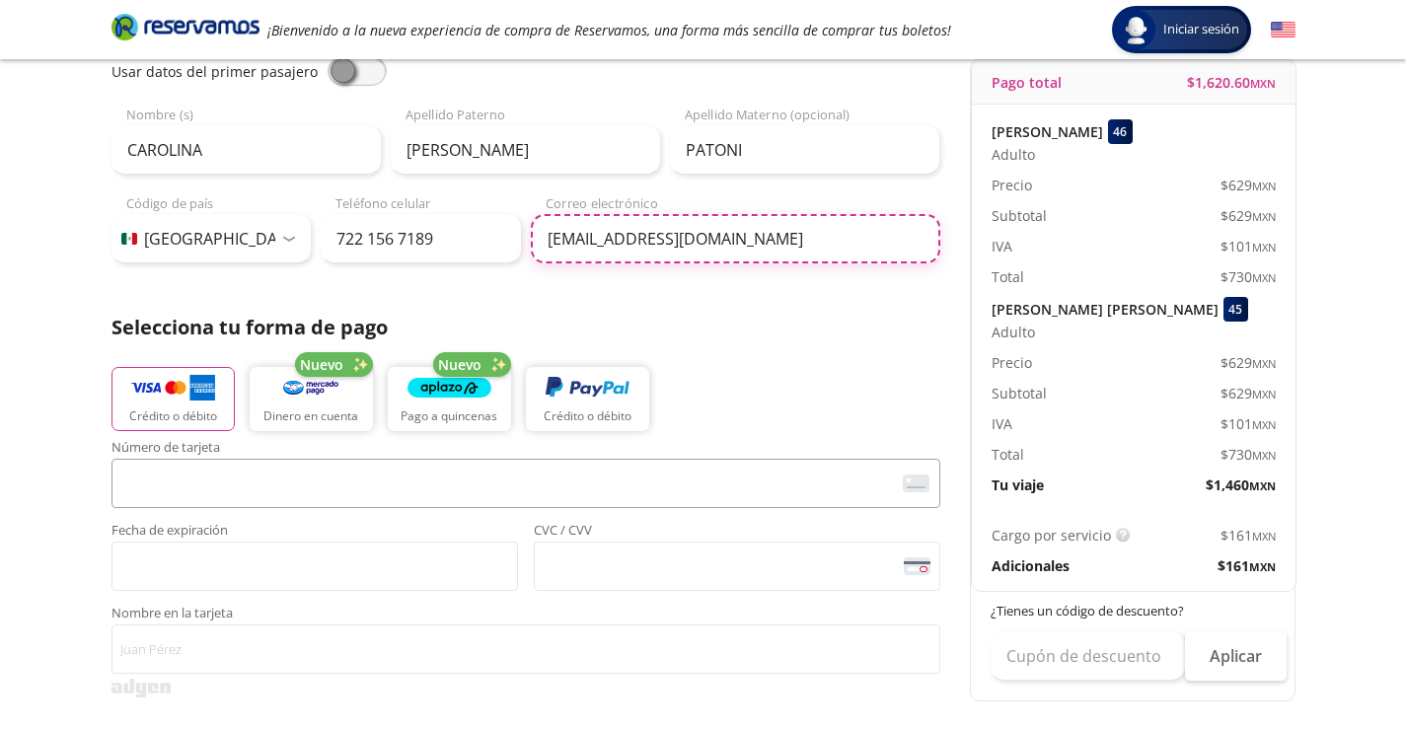
type input "[EMAIL_ADDRESS][DOMAIN_NAME]"
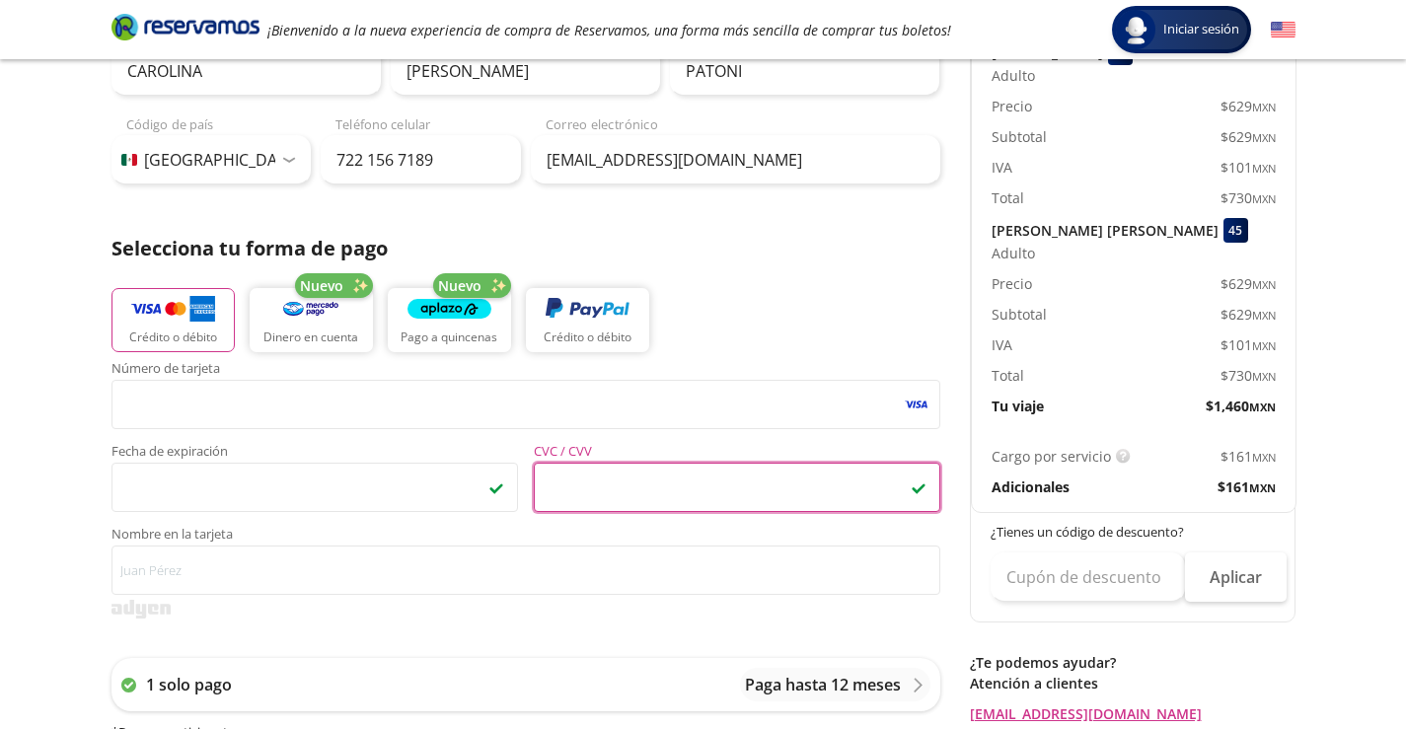
scroll to position [395, 0]
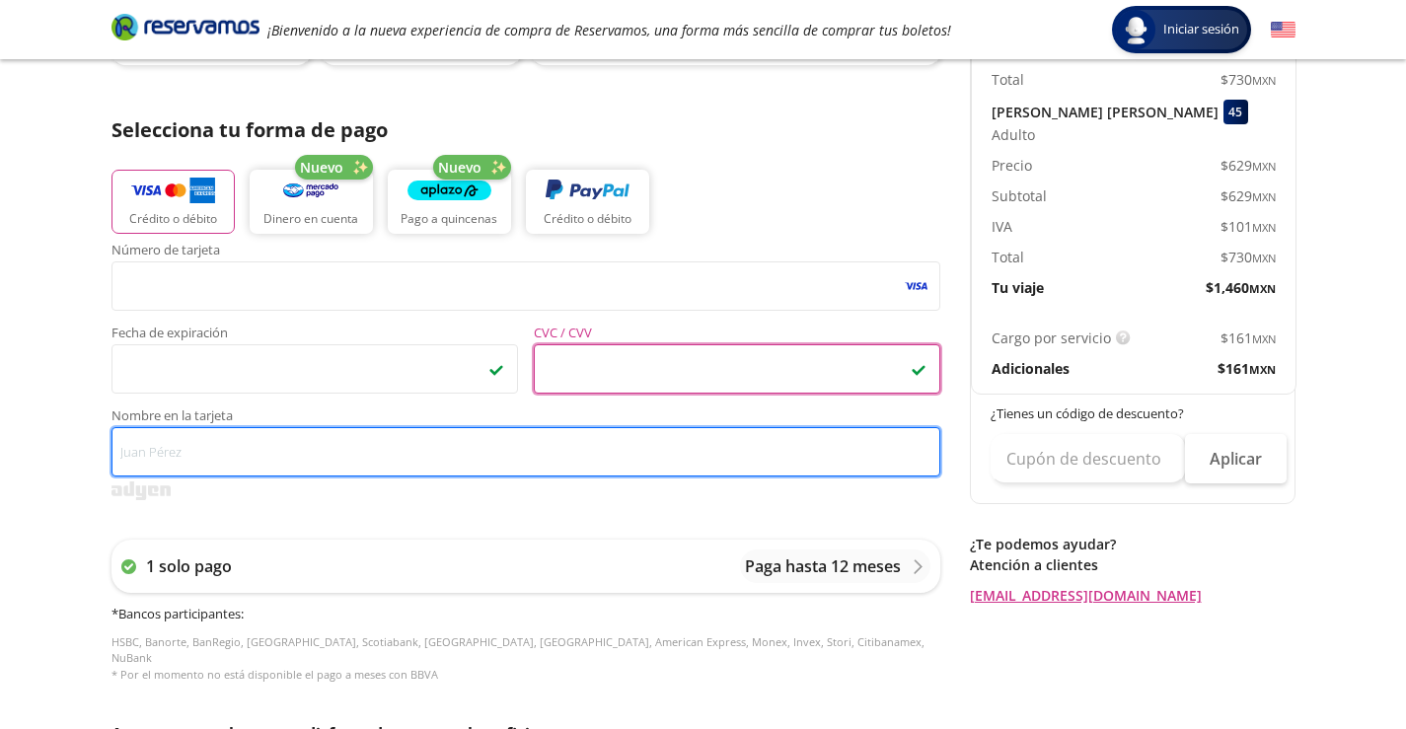
click at [230, 444] on input "Nombre en la tarjeta" at bounding box center [526, 451] width 829 height 49
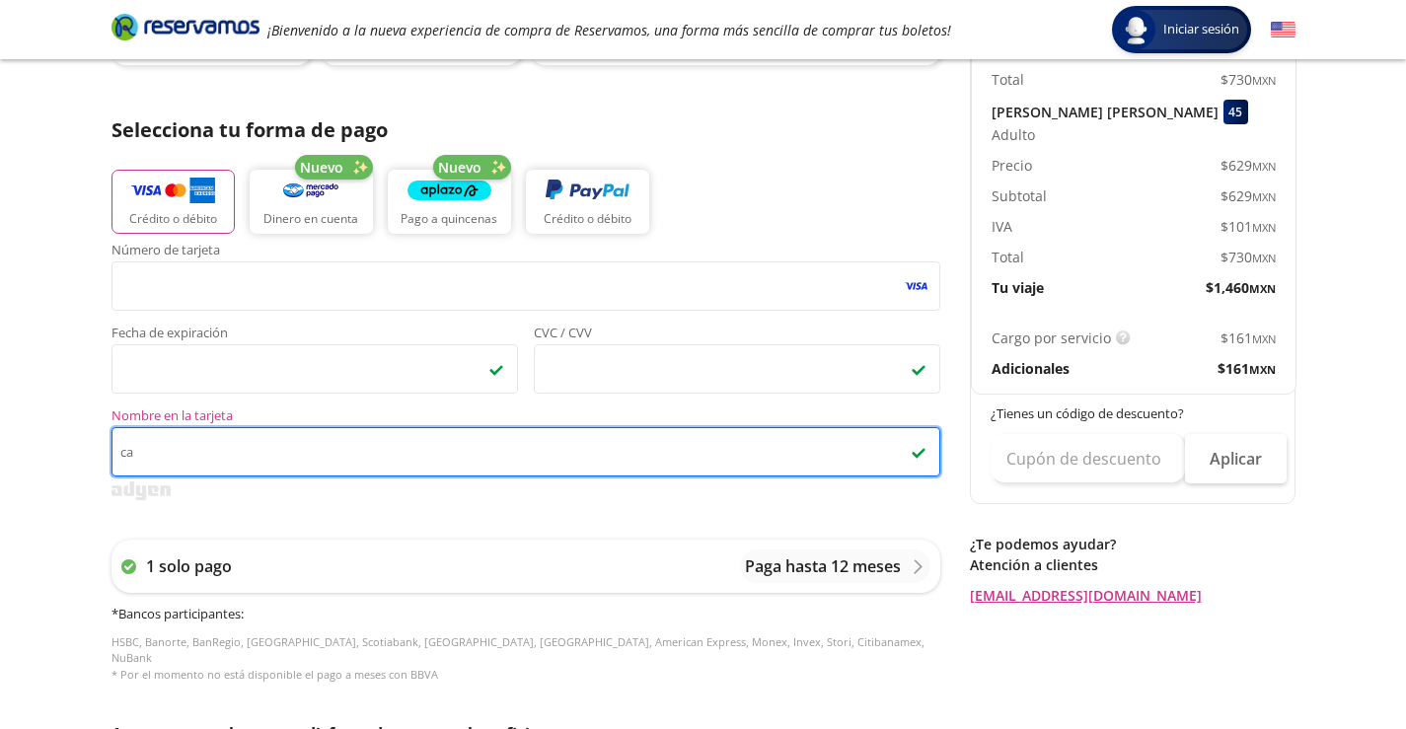
type input "c"
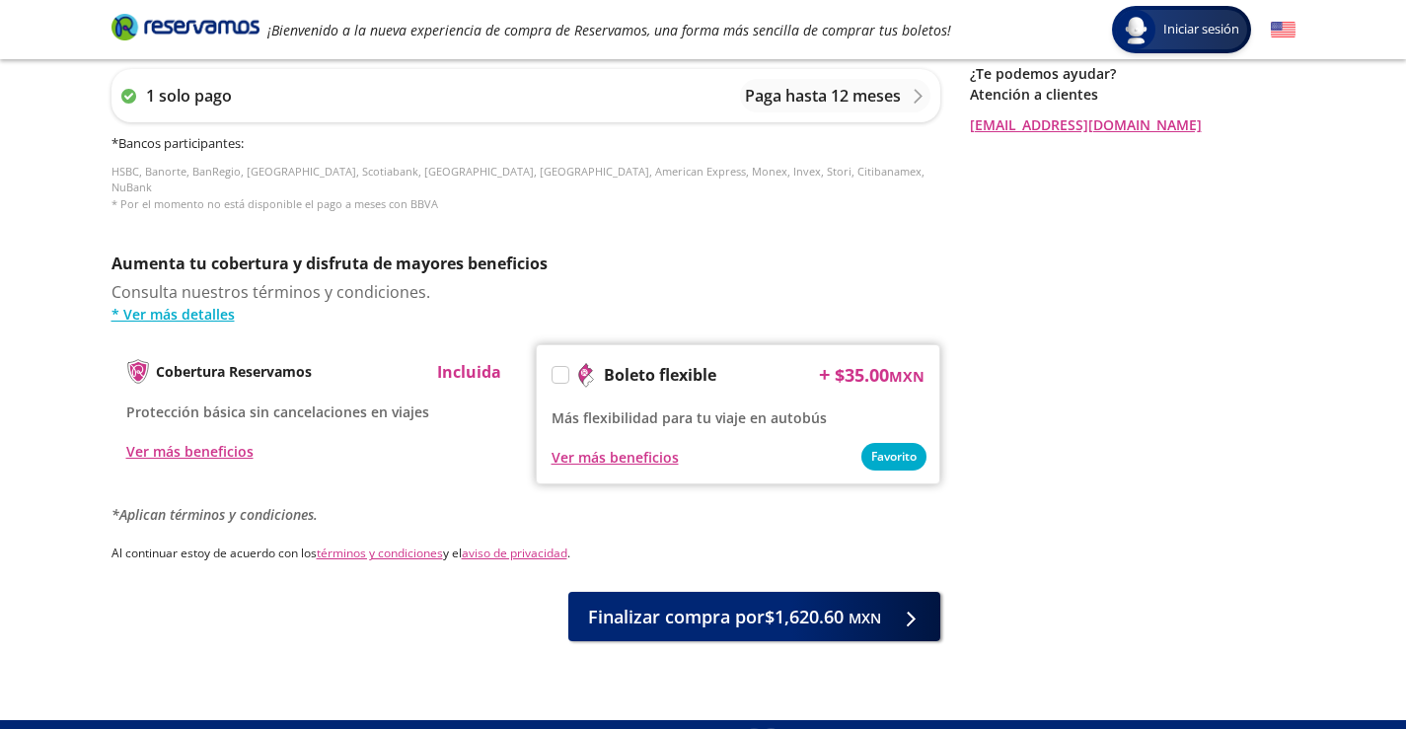
scroll to position [888, 0]
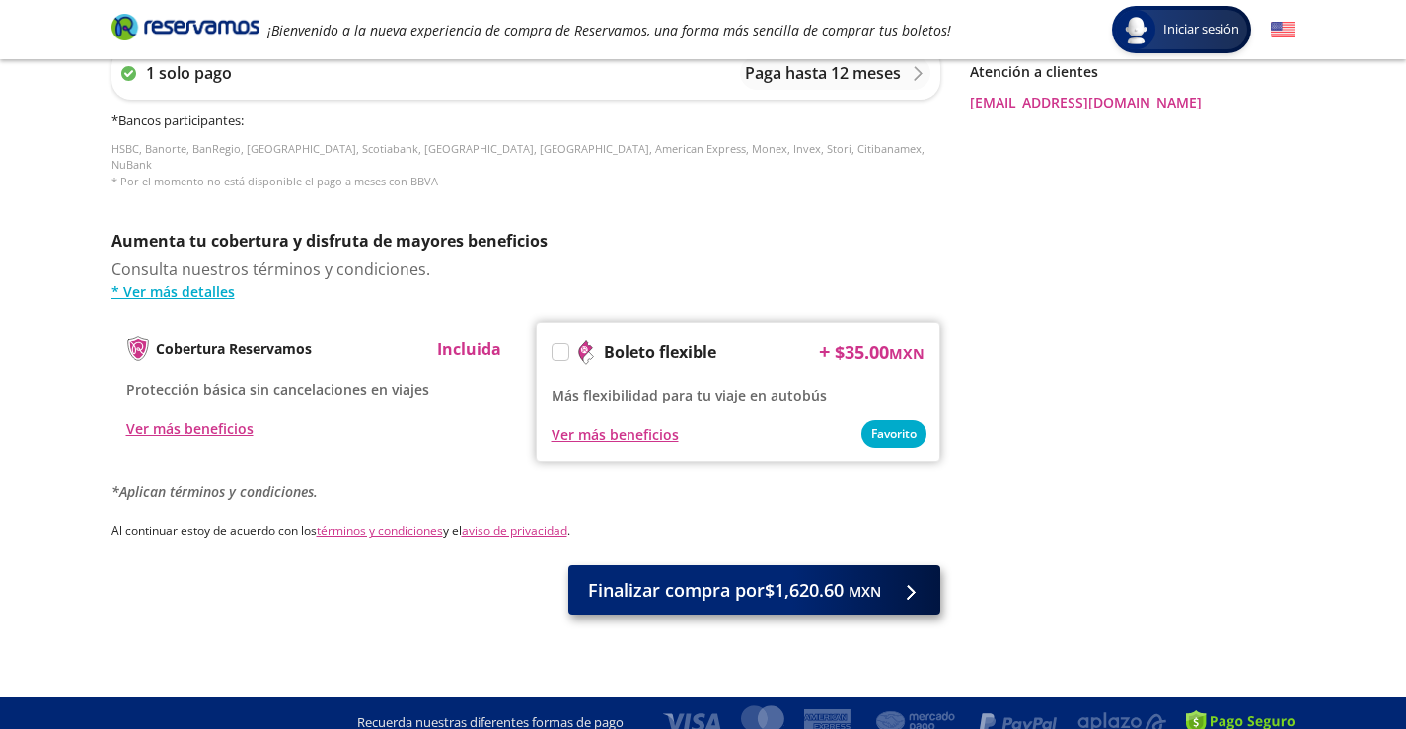
type input "[PERSON_NAME]"
click at [784, 589] on button "Finalizar compra por $1,620.60 MXN" at bounding box center [754, 589] width 372 height 49
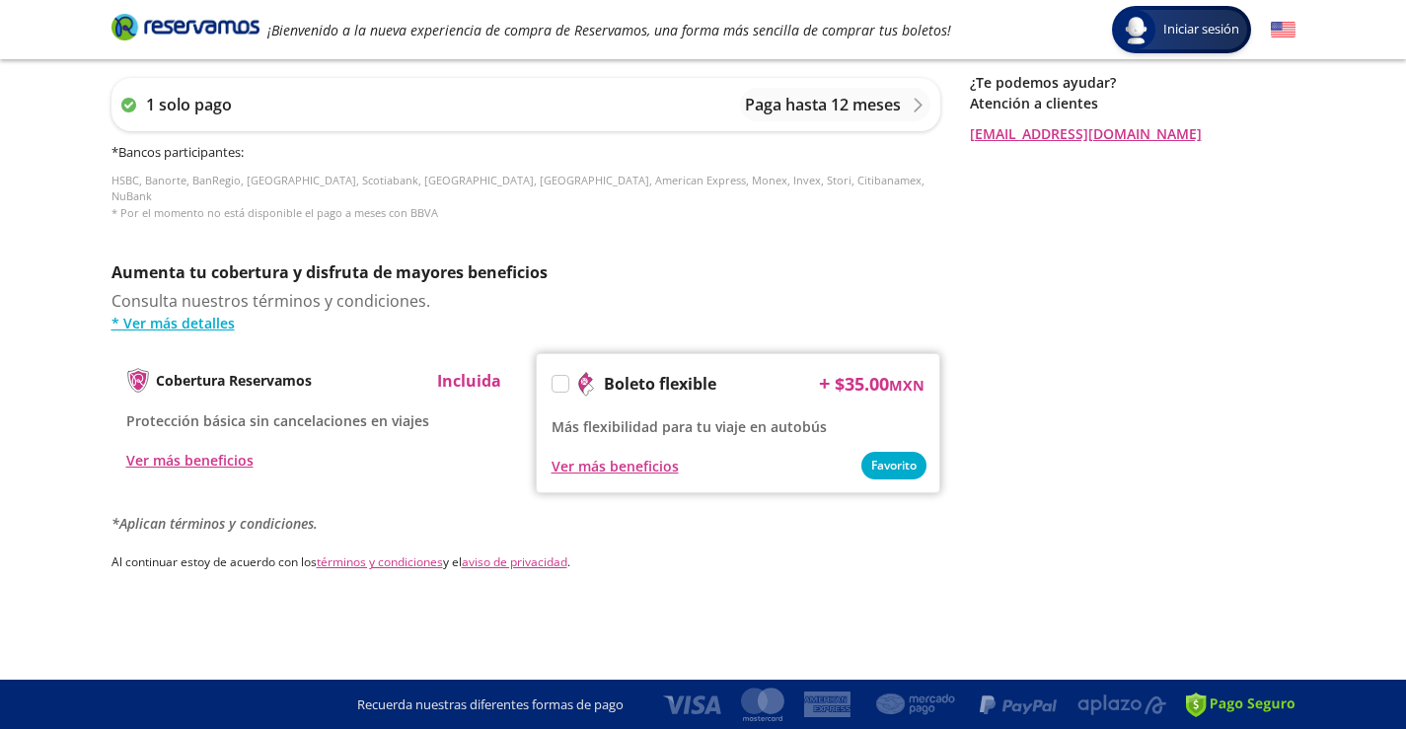
scroll to position [0, 0]
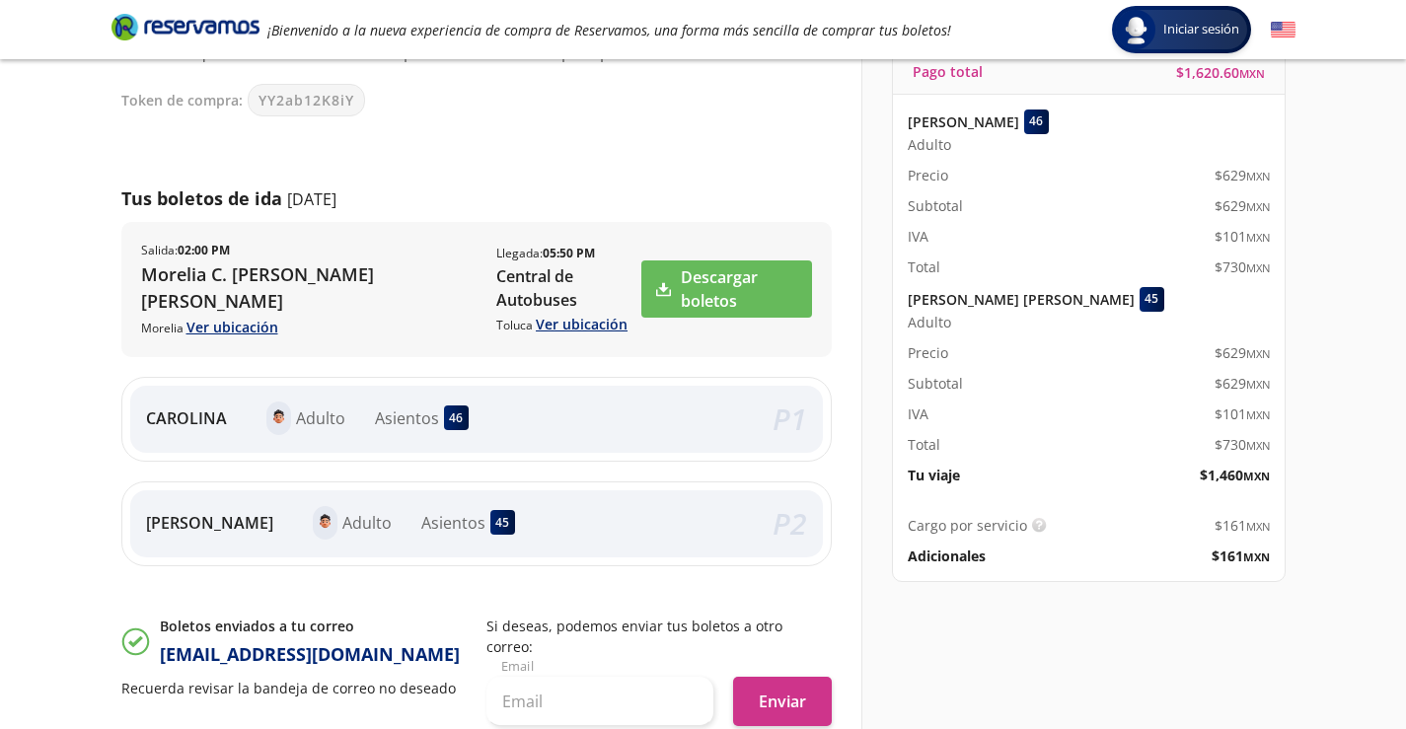
scroll to position [296, 0]
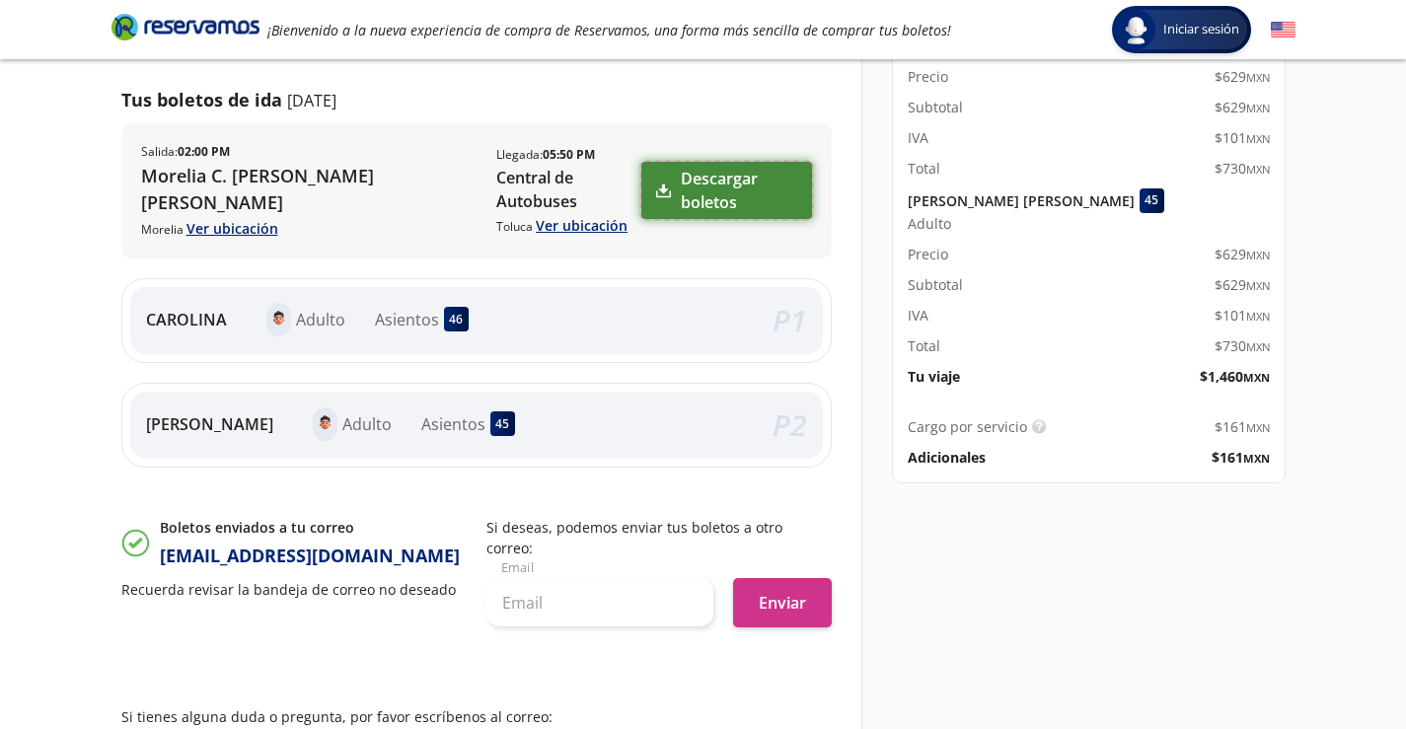
click at [691, 204] on link "Descargar boletos" at bounding box center [726, 190] width 170 height 57
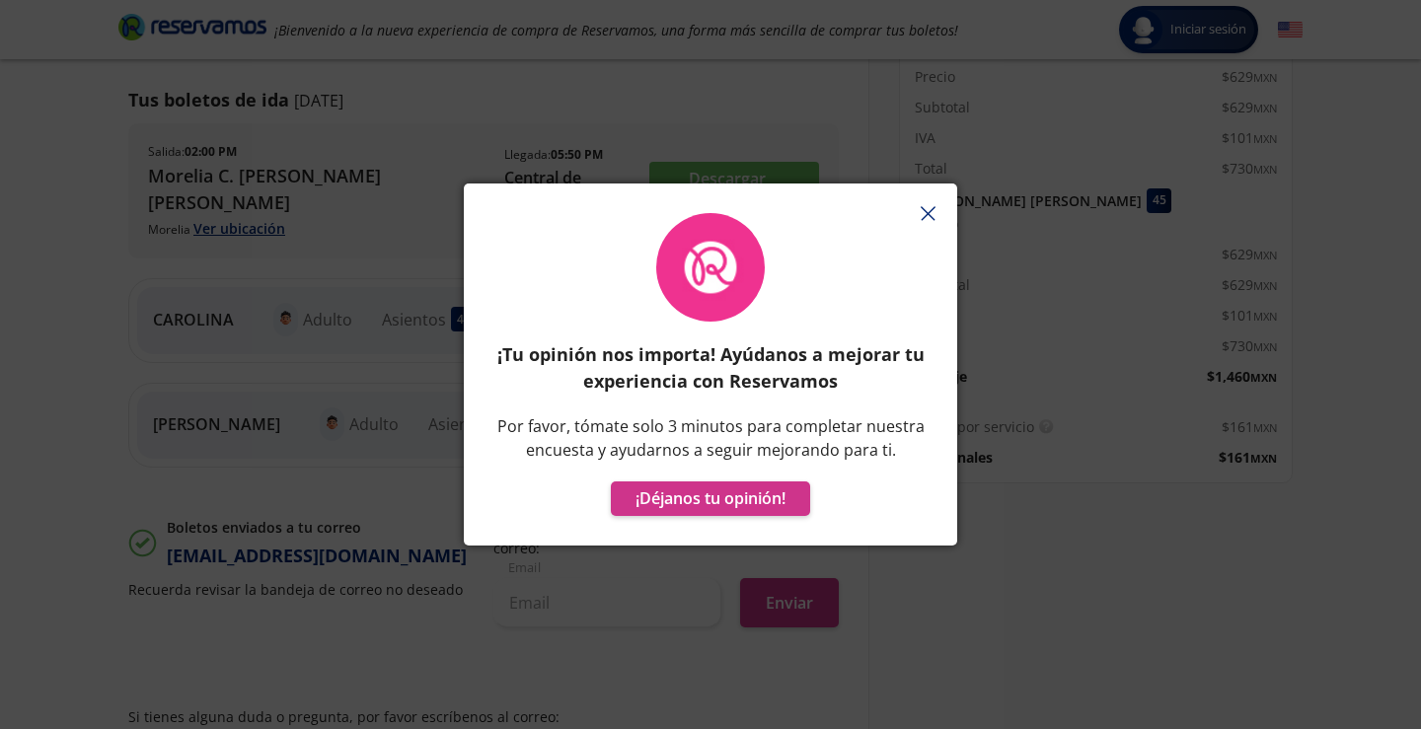
click at [927, 219] on icon "button" at bounding box center [928, 213] width 15 height 15
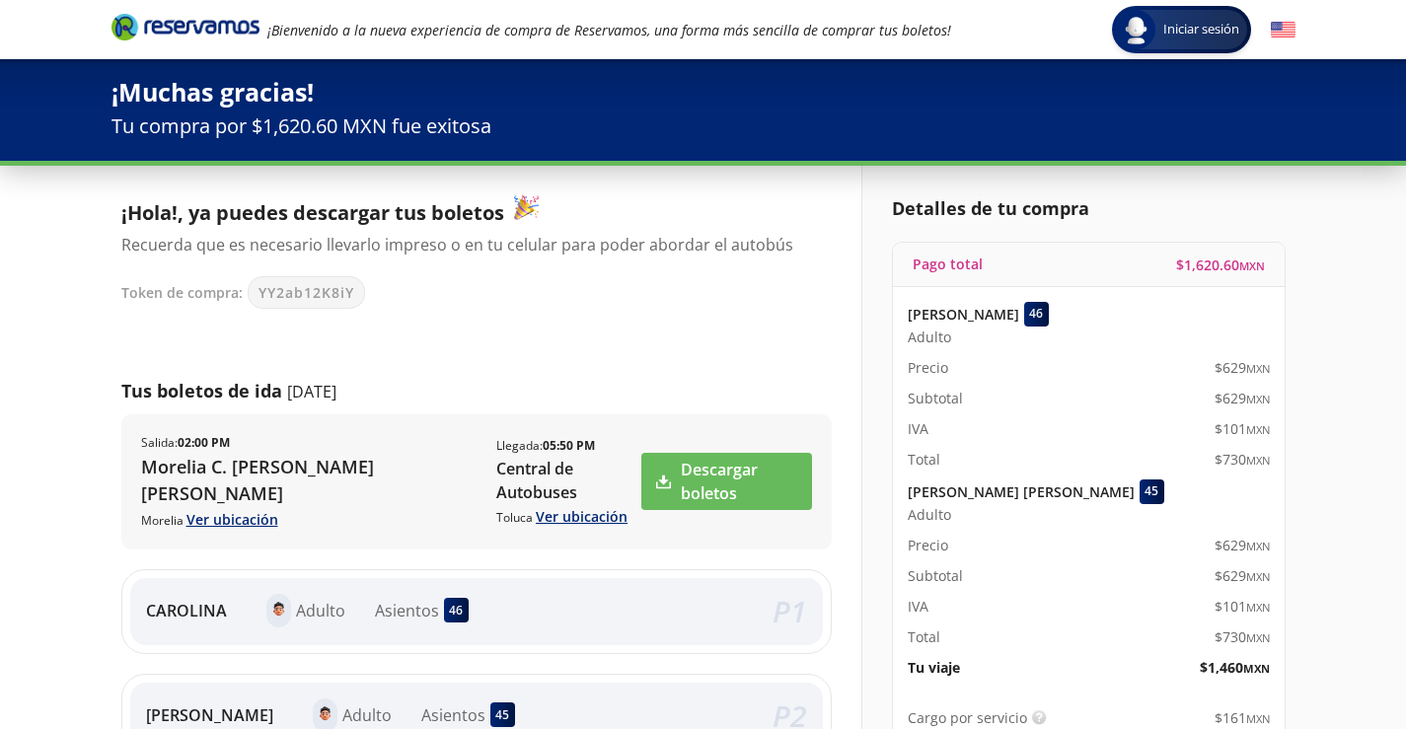
scroll to position [0, 0]
